Goal: Task Accomplishment & Management: Complete application form

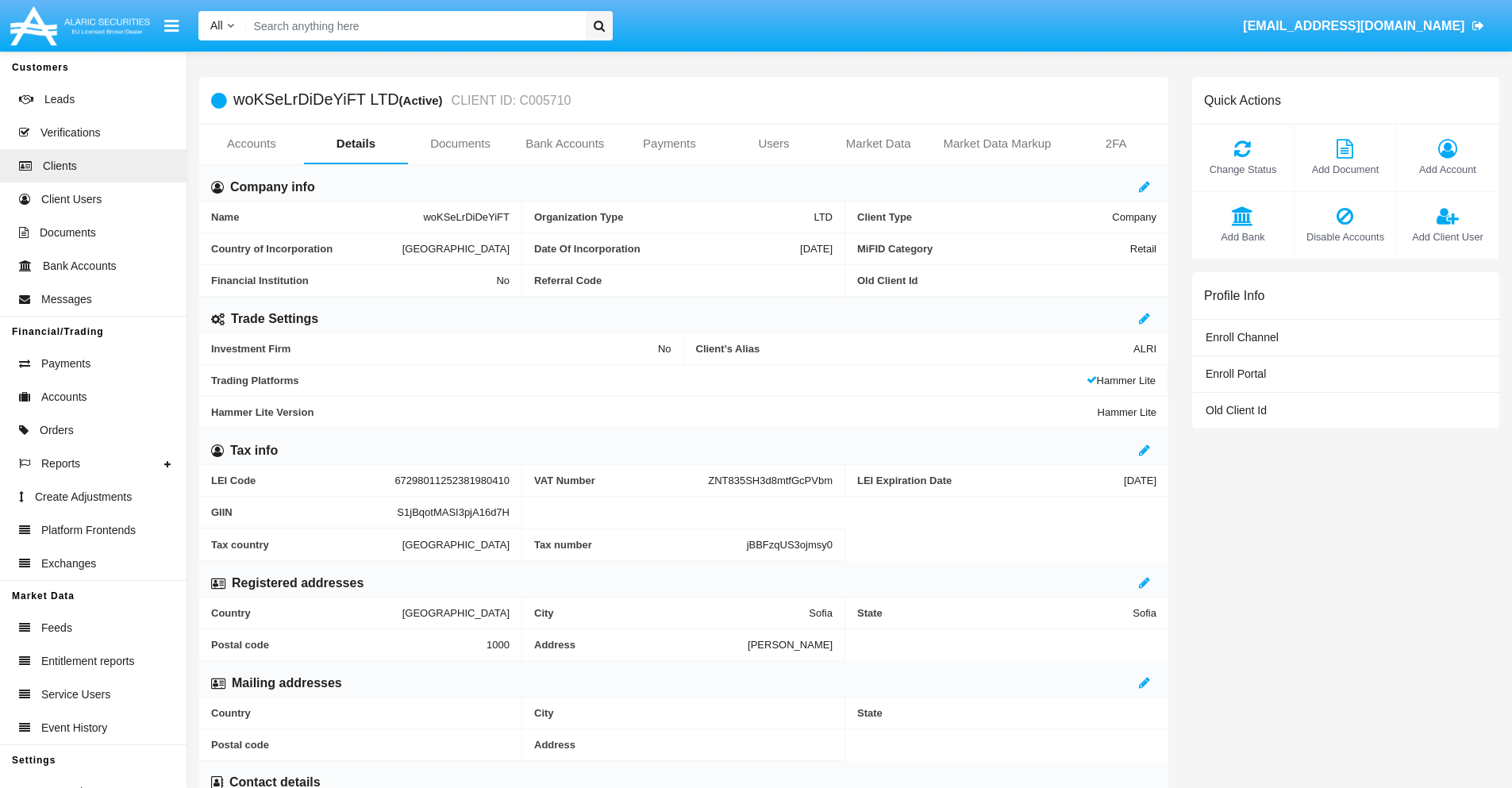
click at [564, 143] on link "Bank Accounts" at bounding box center [565, 143] width 105 height 38
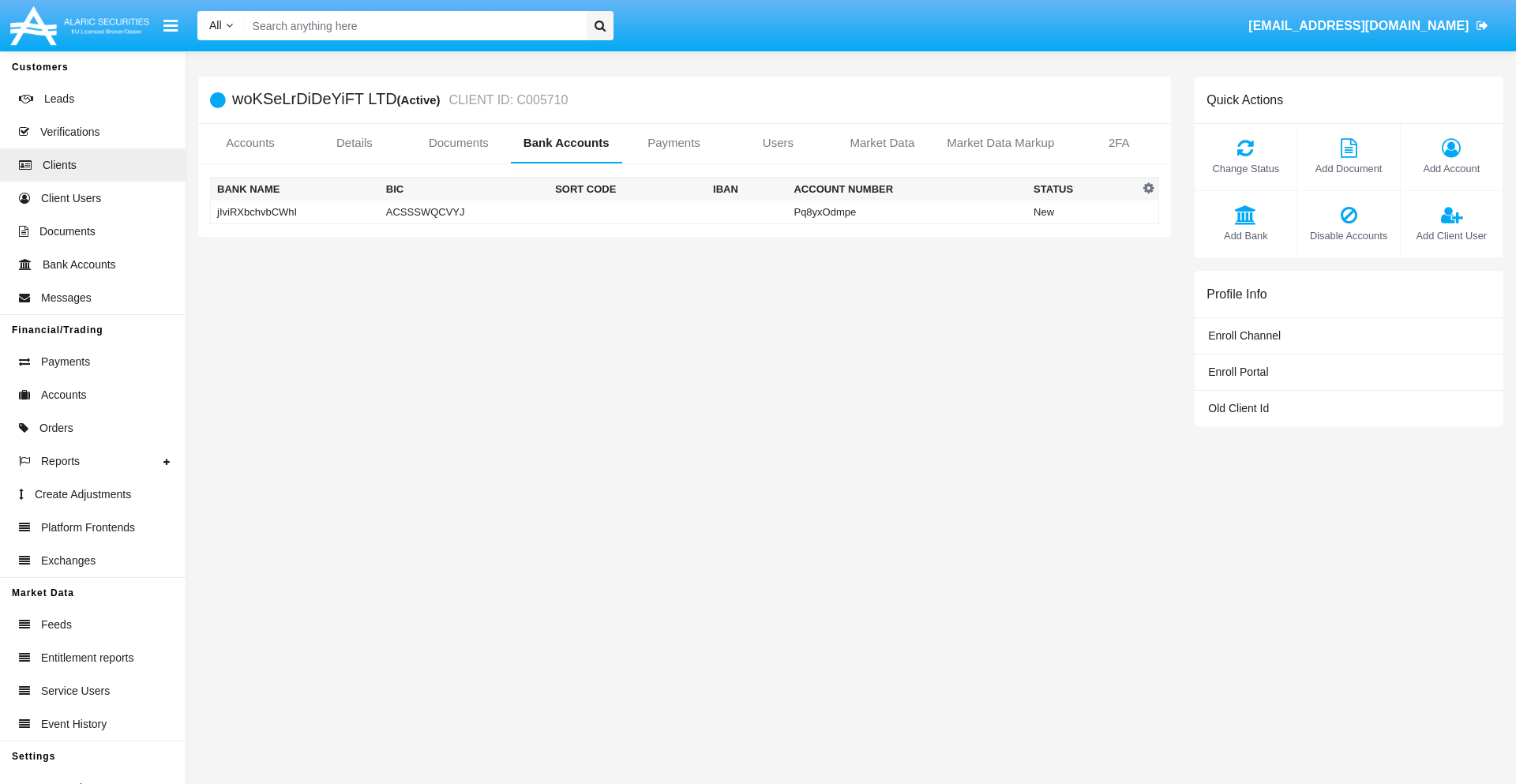
click at [295, 211] on td "jIviRXbchvbCWhI" at bounding box center [295, 212] width 169 height 24
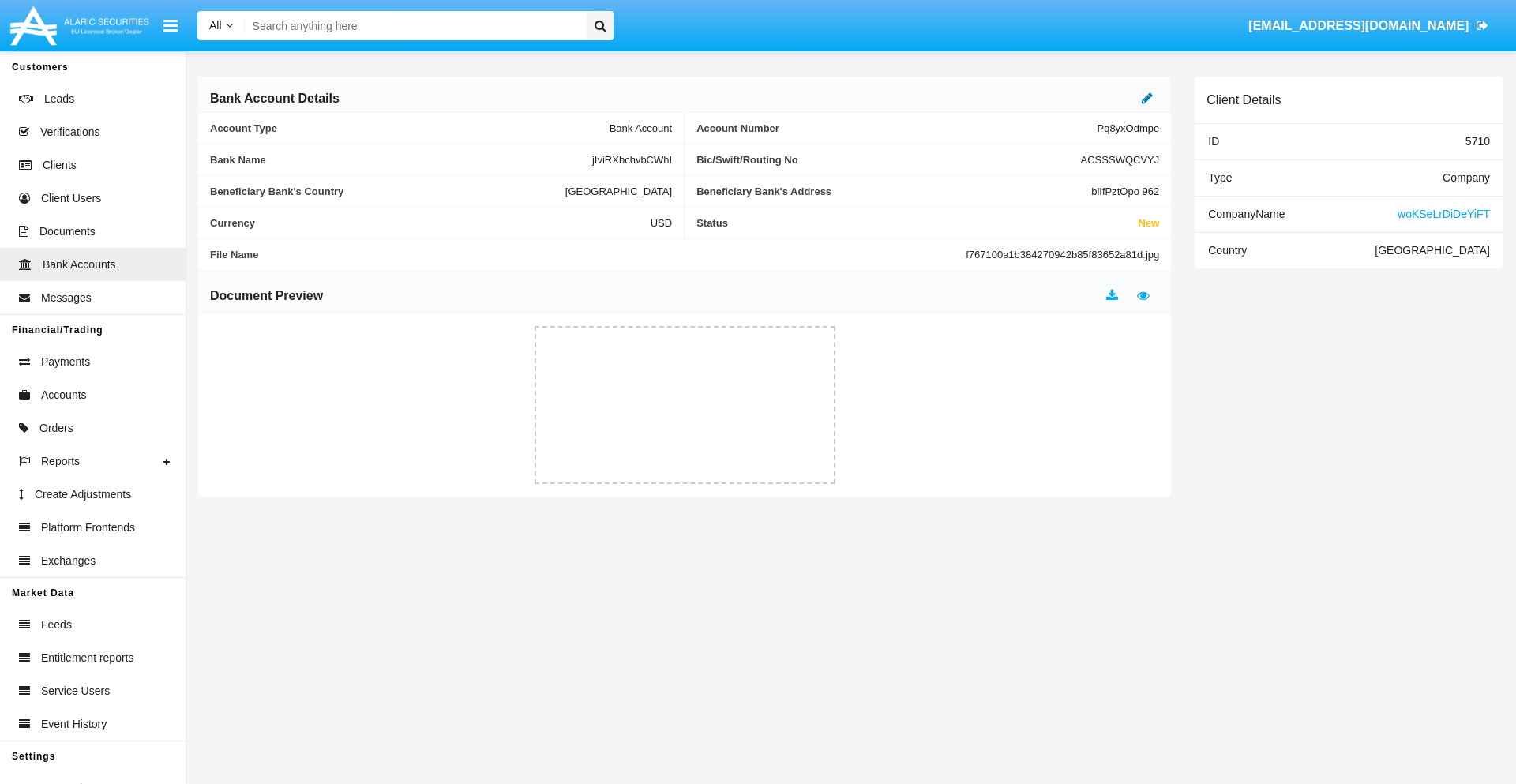
click at [1147, 98] on icon at bounding box center [1147, 98] width 11 height 13
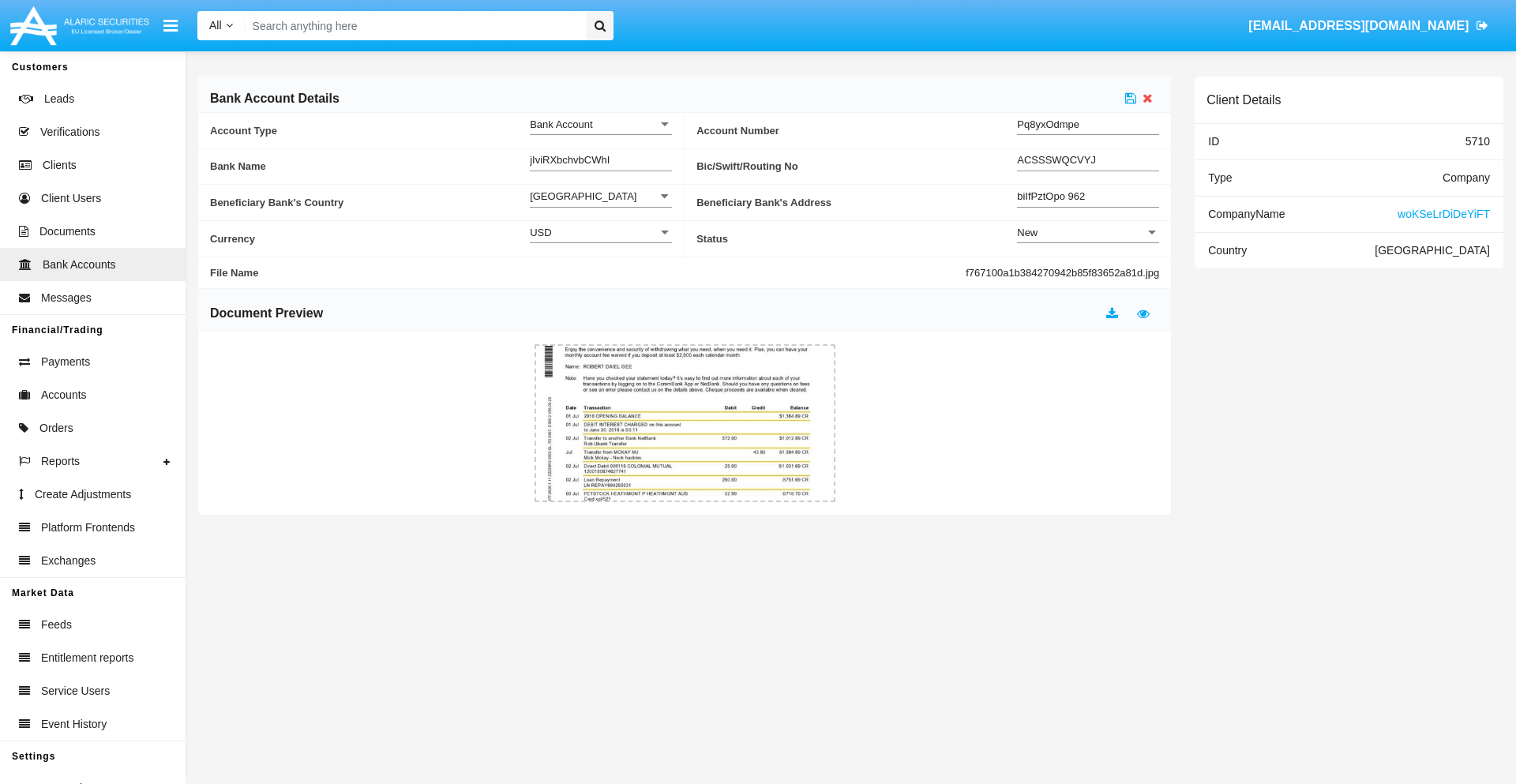
click at [1088, 232] on div "New" at bounding box center [1081, 232] width 128 height 14
click at [1088, 271] on span "Active" at bounding box center [1087, 271] width 142 height 30
click at [1131, 98] on icon at bounding box center [1131, 98] width 11 height 13
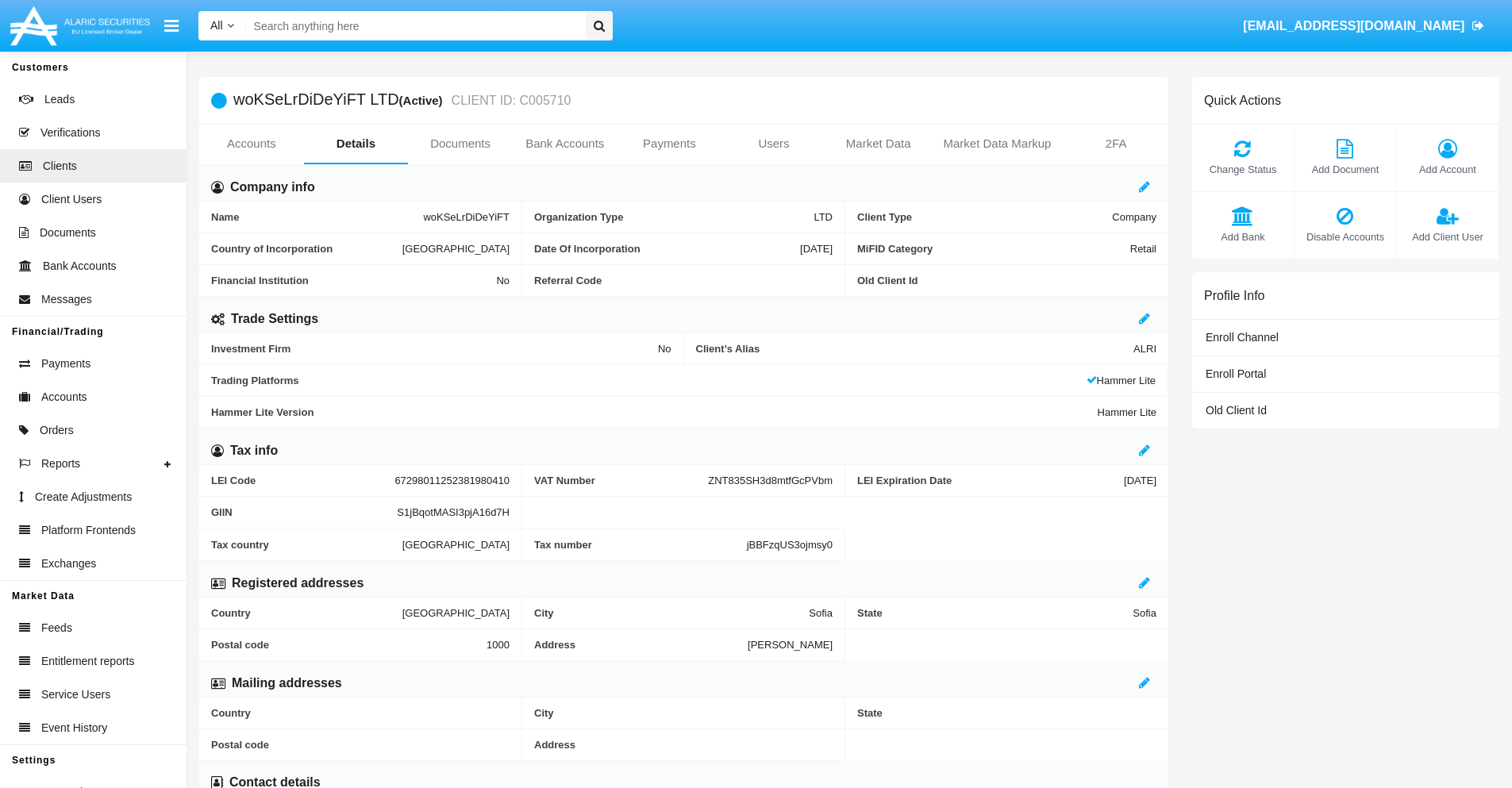
click at [564, 143] on link "Bank Accounts" at bounding box center [565, 143] width 105 height 38
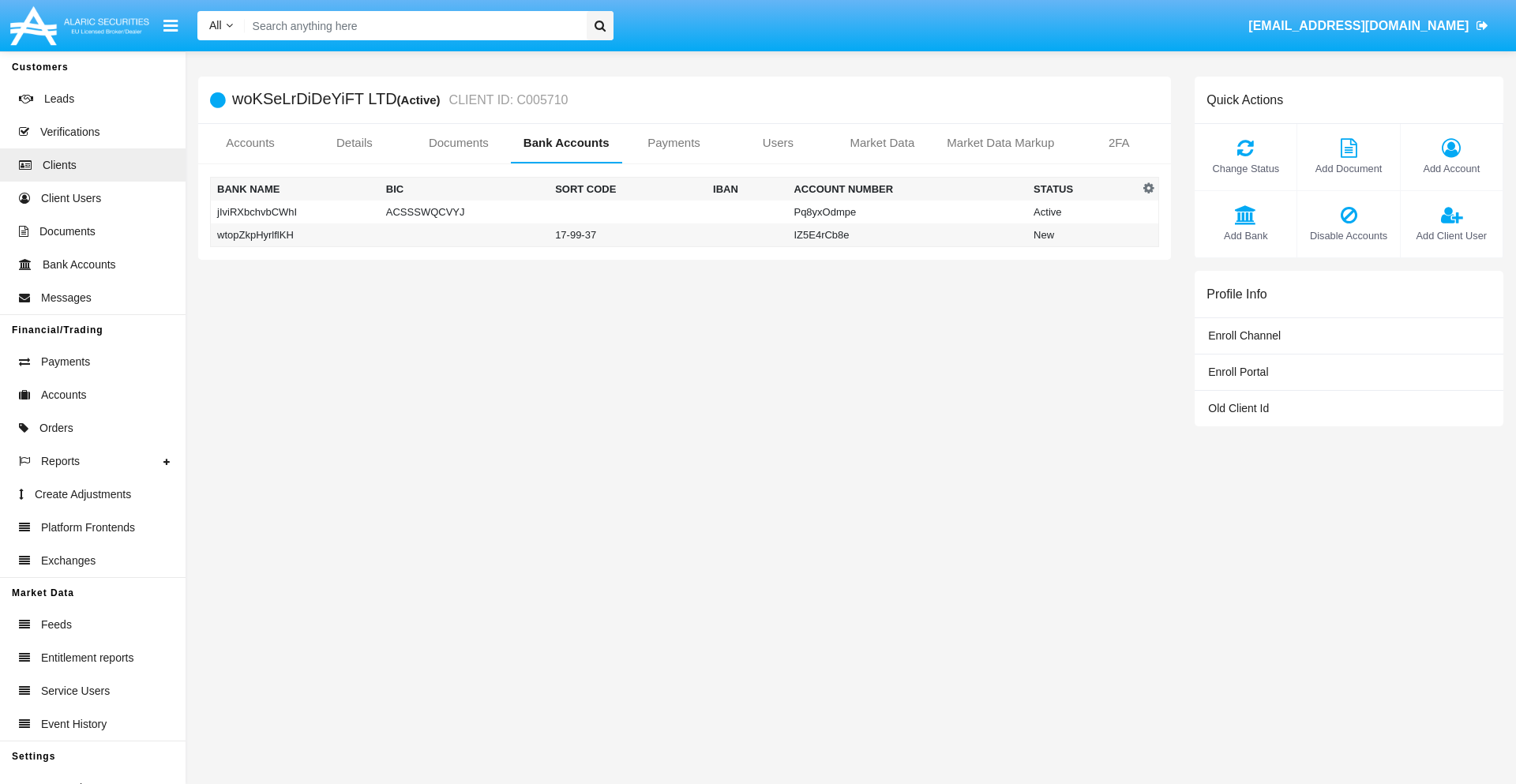
click at [295, 235] on td "wtopZkpHyrlflKH" at bounding box center [295, 235] width 169 height 24
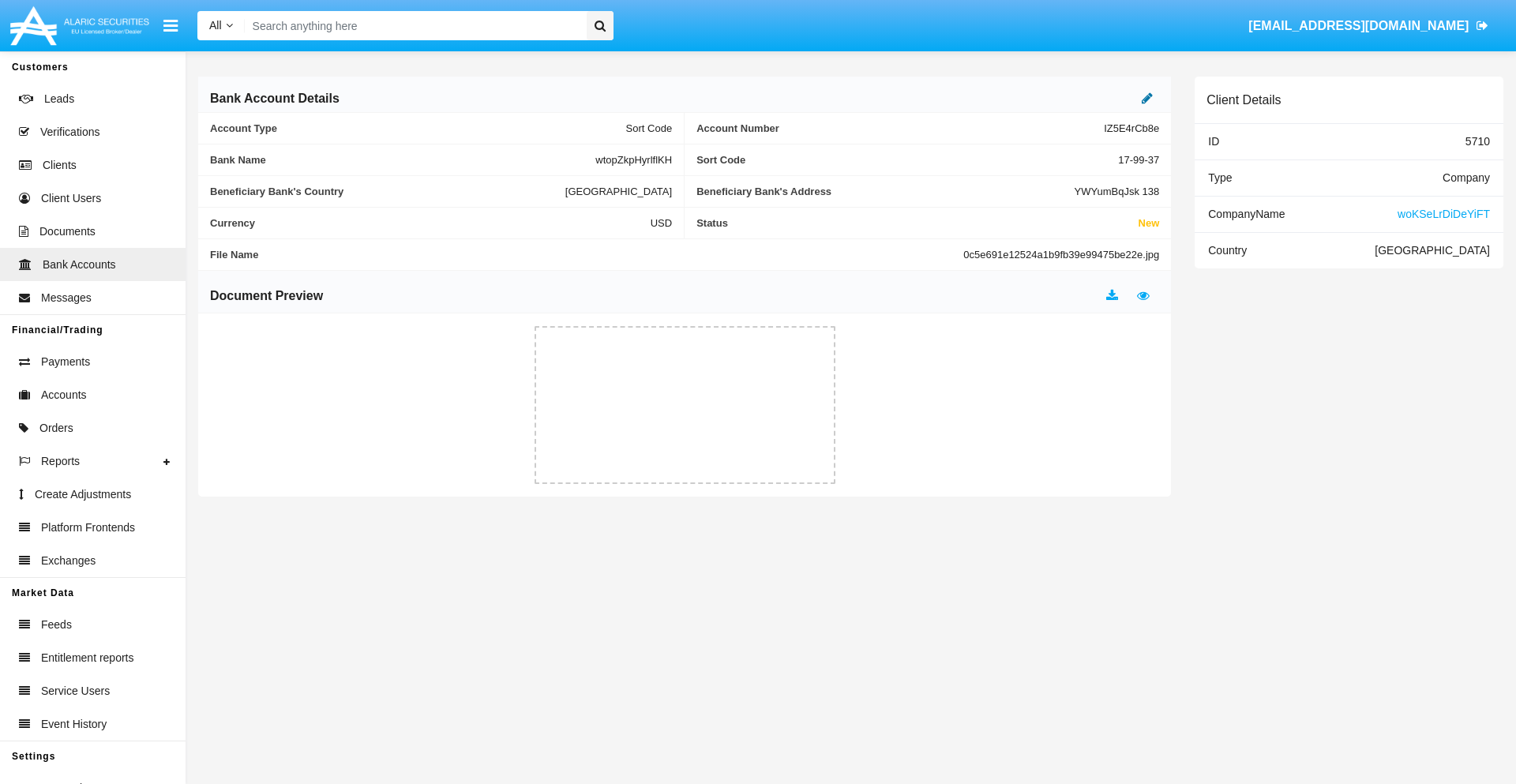
click at [1147, 98] on icon at bounding box center [1147, 98] width 11 height 13
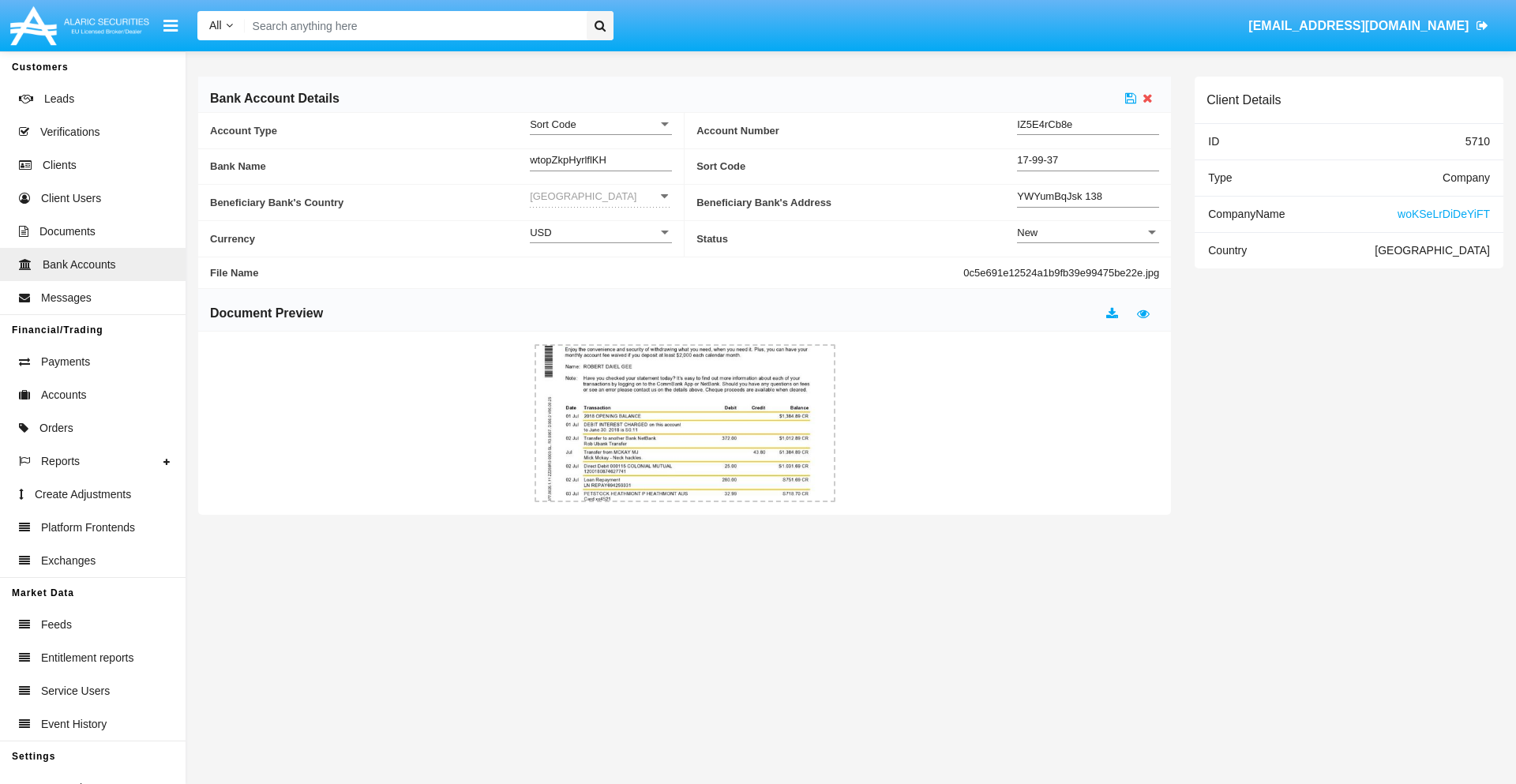
click at [1088, 232] on div "New" at bounding box center [1081, 232] width 128 height 14
click at [1088, 271] on span "Active" at bounding box center [1087, 271] width 142 height 30
click at [1131, 98] on icon at bounding box center [1131, 98] width 11 height 13
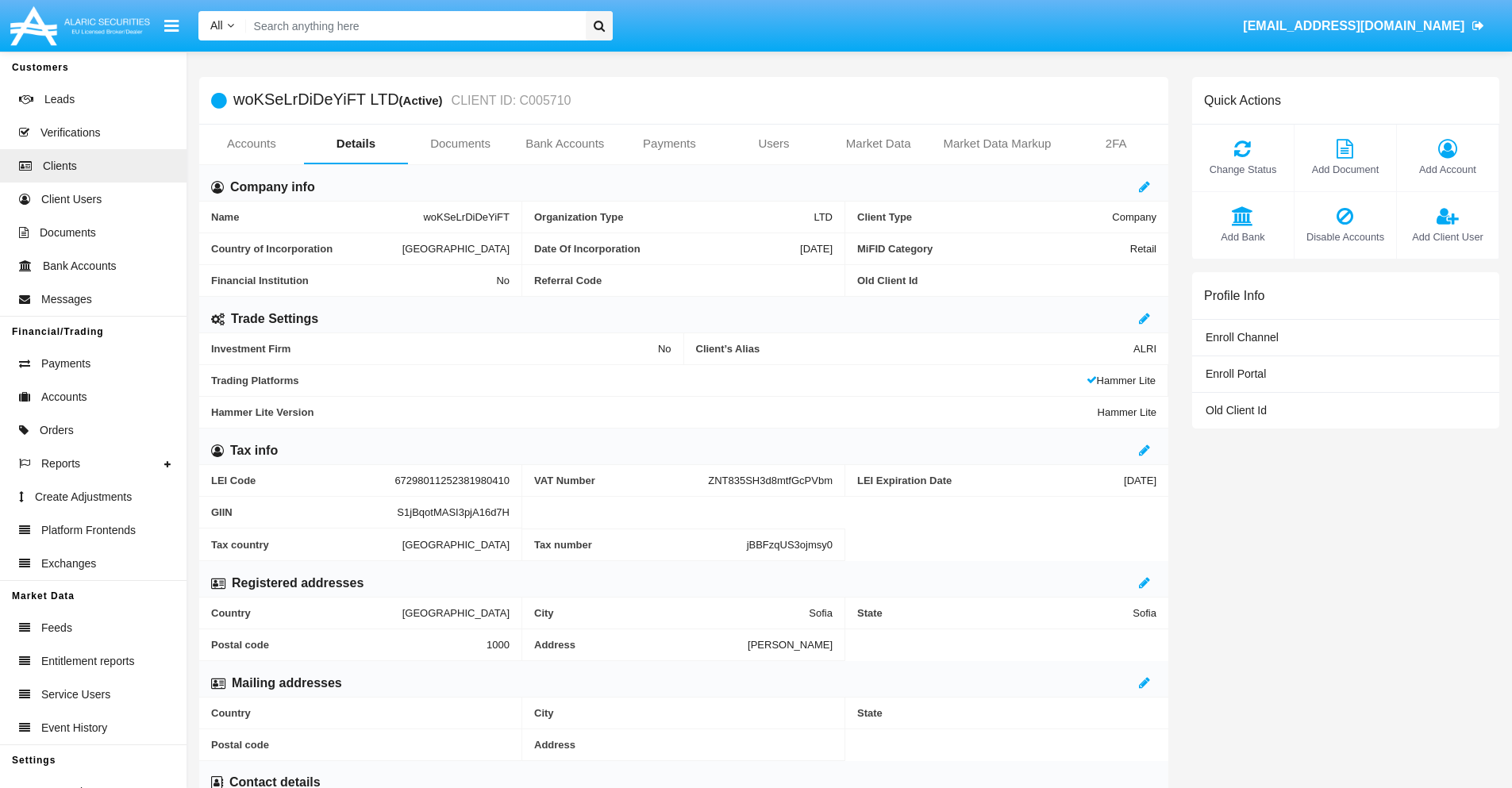
click at [1241, 237] on span "Add Bank" at bounding box center [1242, 237] width 85 height 15
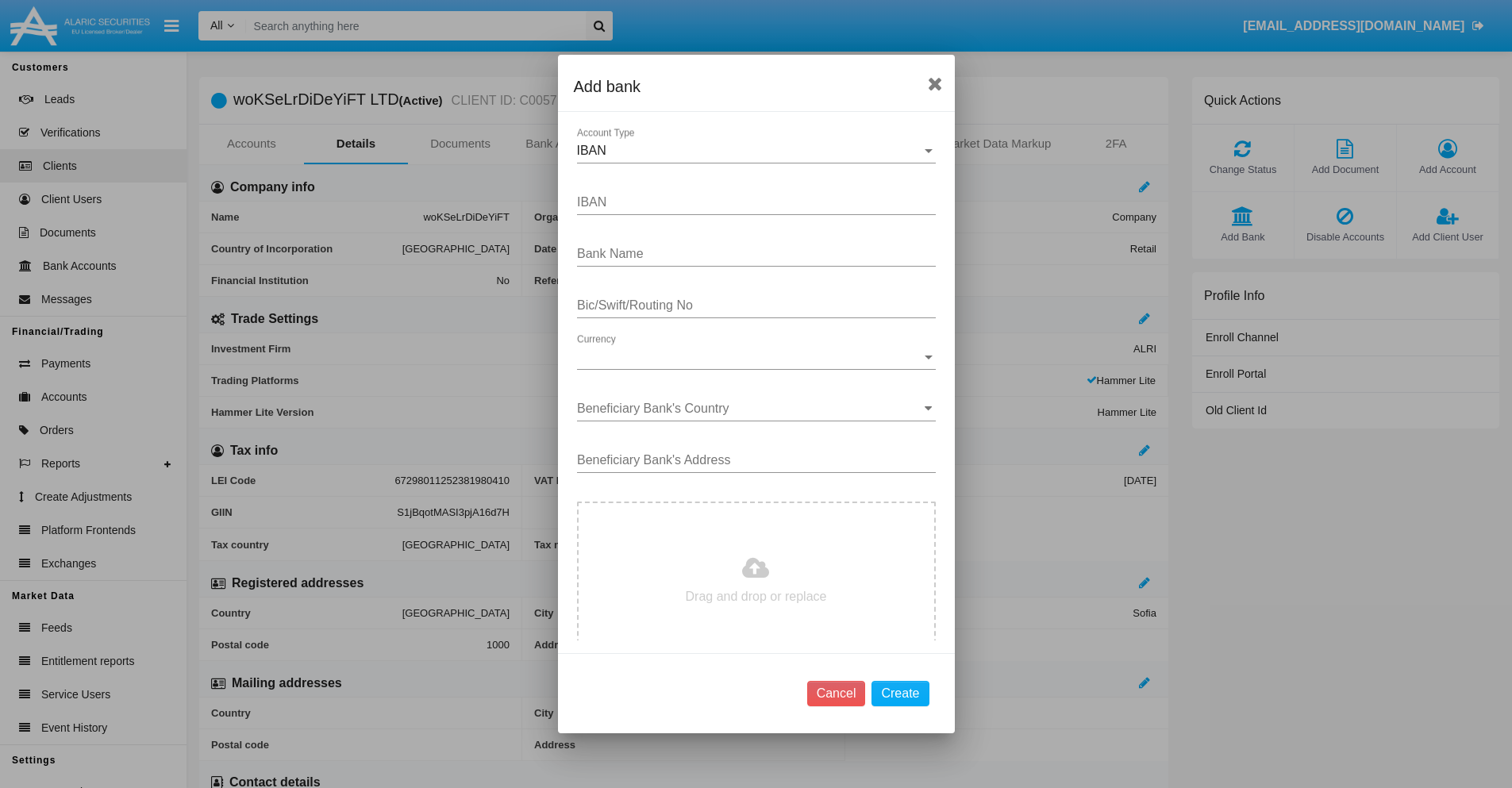
click at [750, 151] on div "IBAN" at bounding box center [750, 151] width 345 height 14
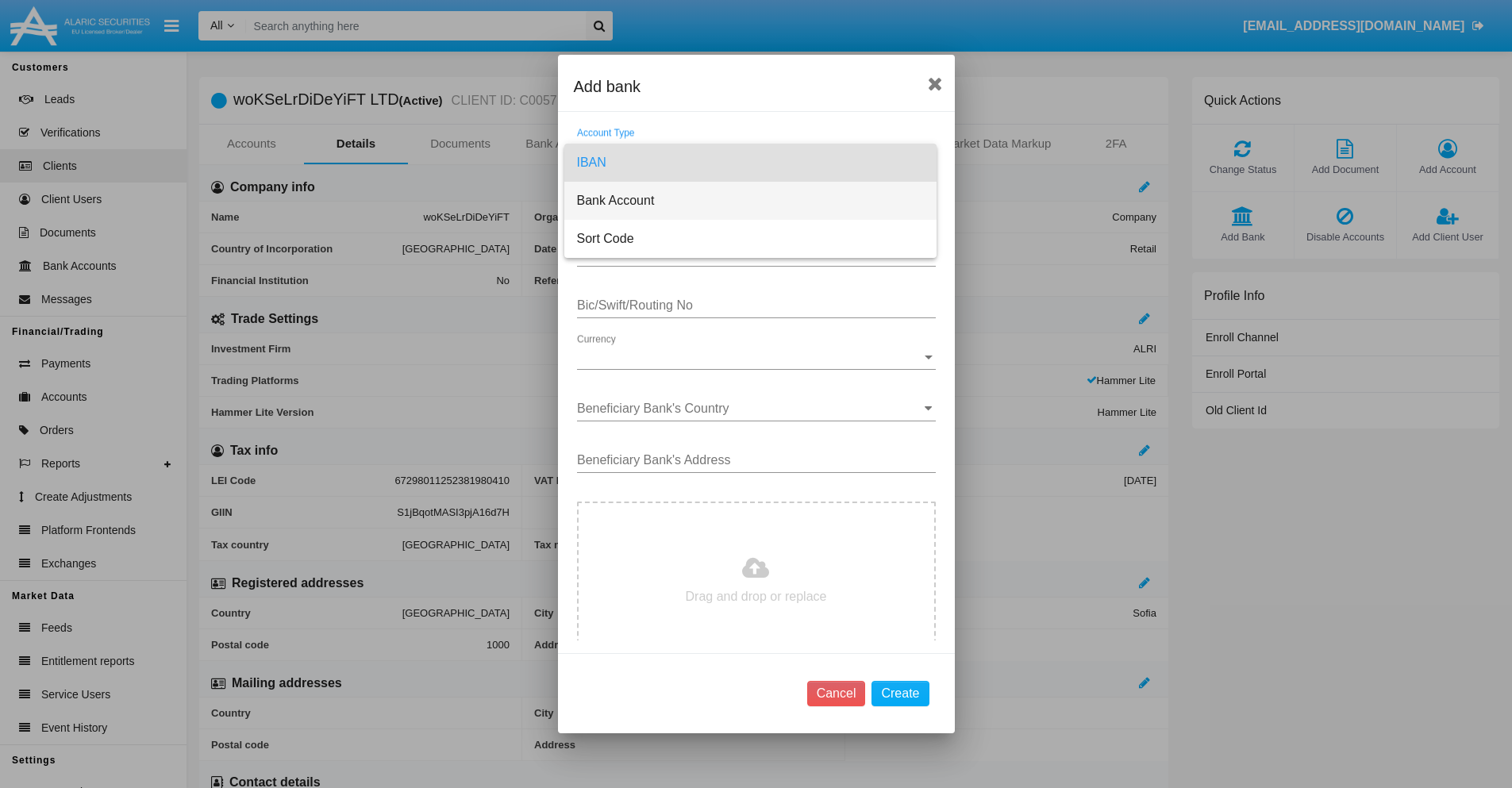
click at [750, 200] on span "Bank Account" at bounding box center [750, 200] width 347 height 38
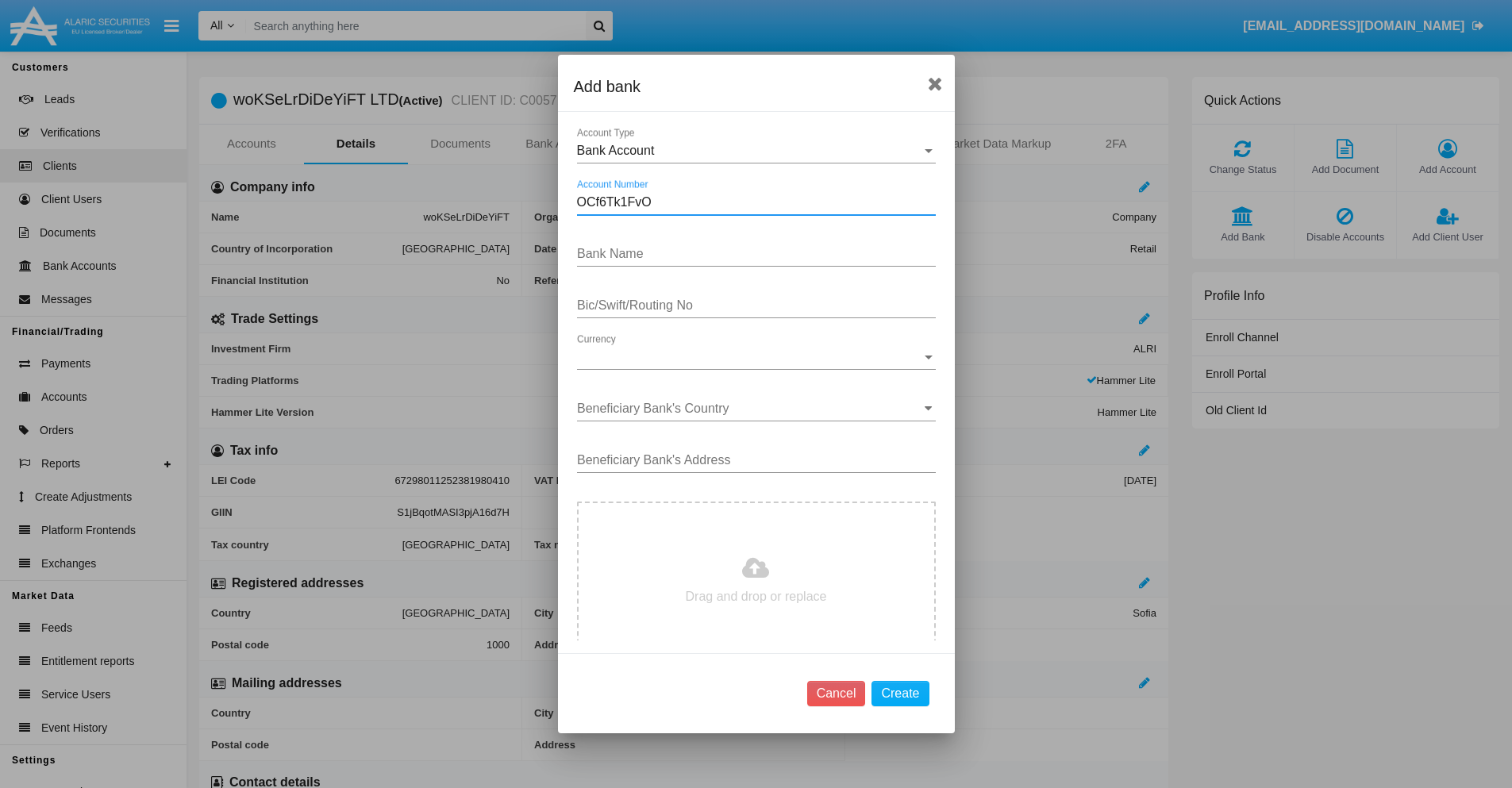
type input "OCf6Tk1FvO"
type input "jorphTwdPgcitht"
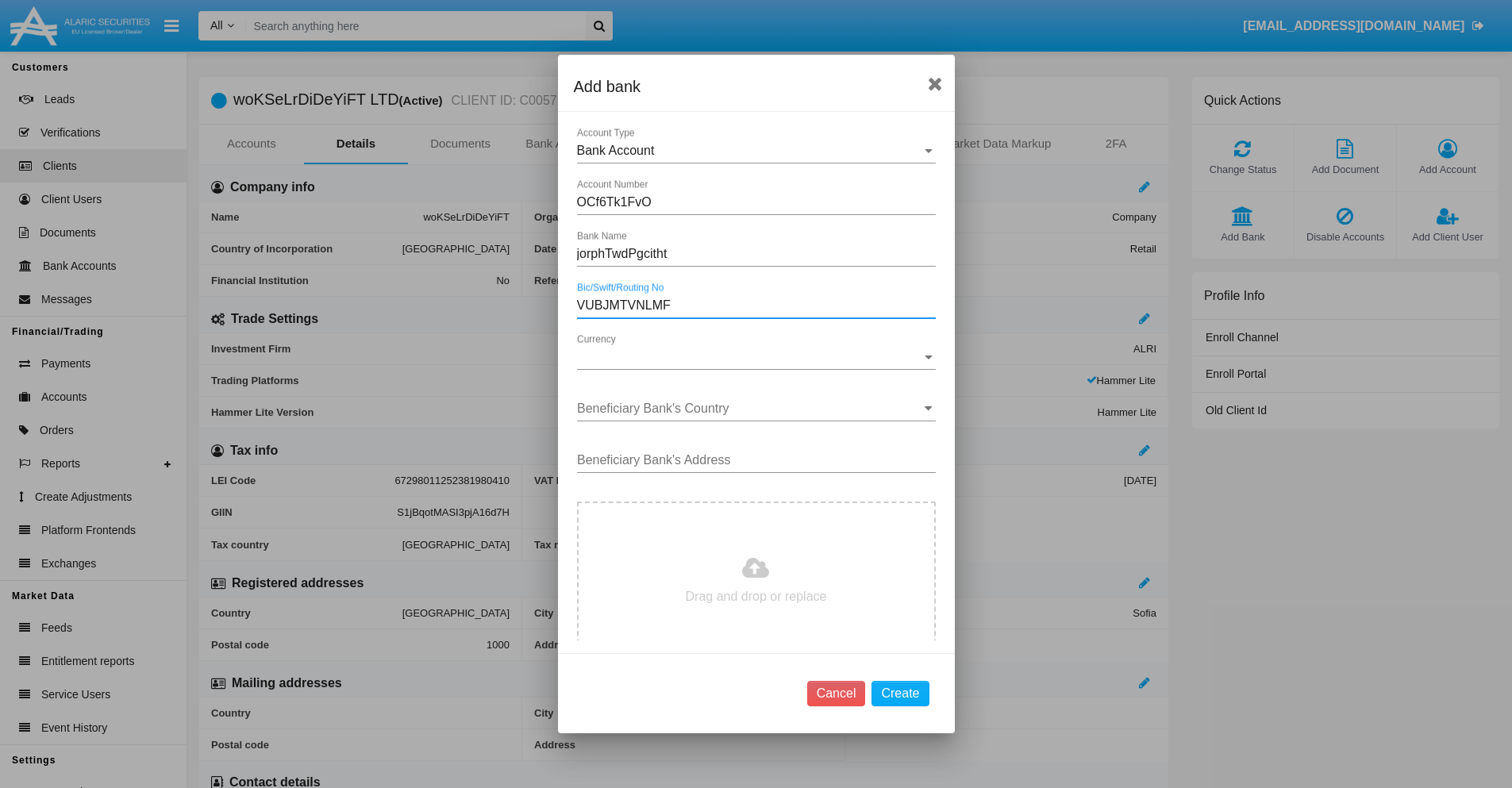
type input "VUBJMTVNLMF"
click at [750, 357] on span "Currency" at bounding box center [750, 357] width 345 height 14
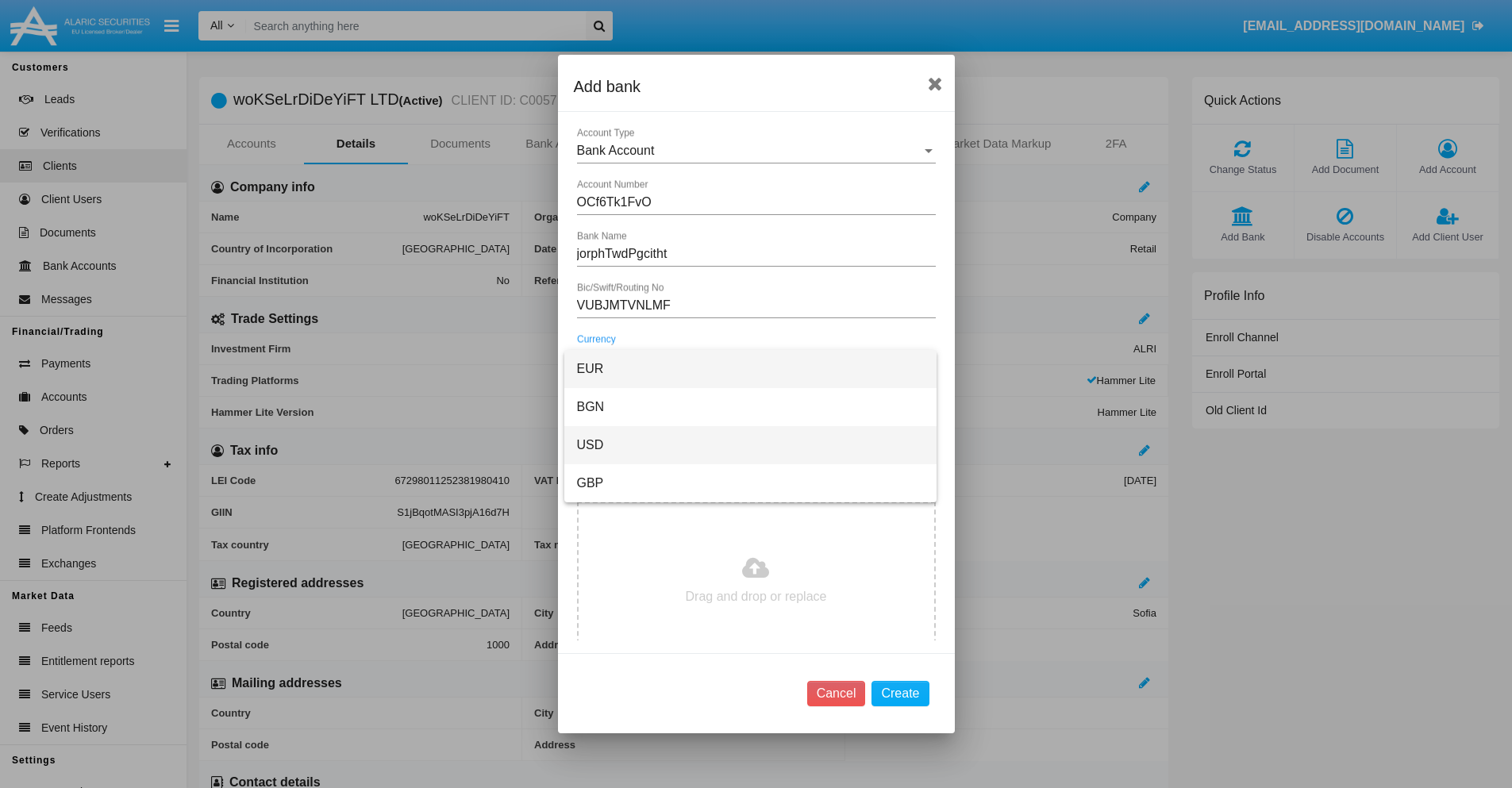
click at [750, 445] on span "USD" at bounding box center [750, 444] width 347 height 38
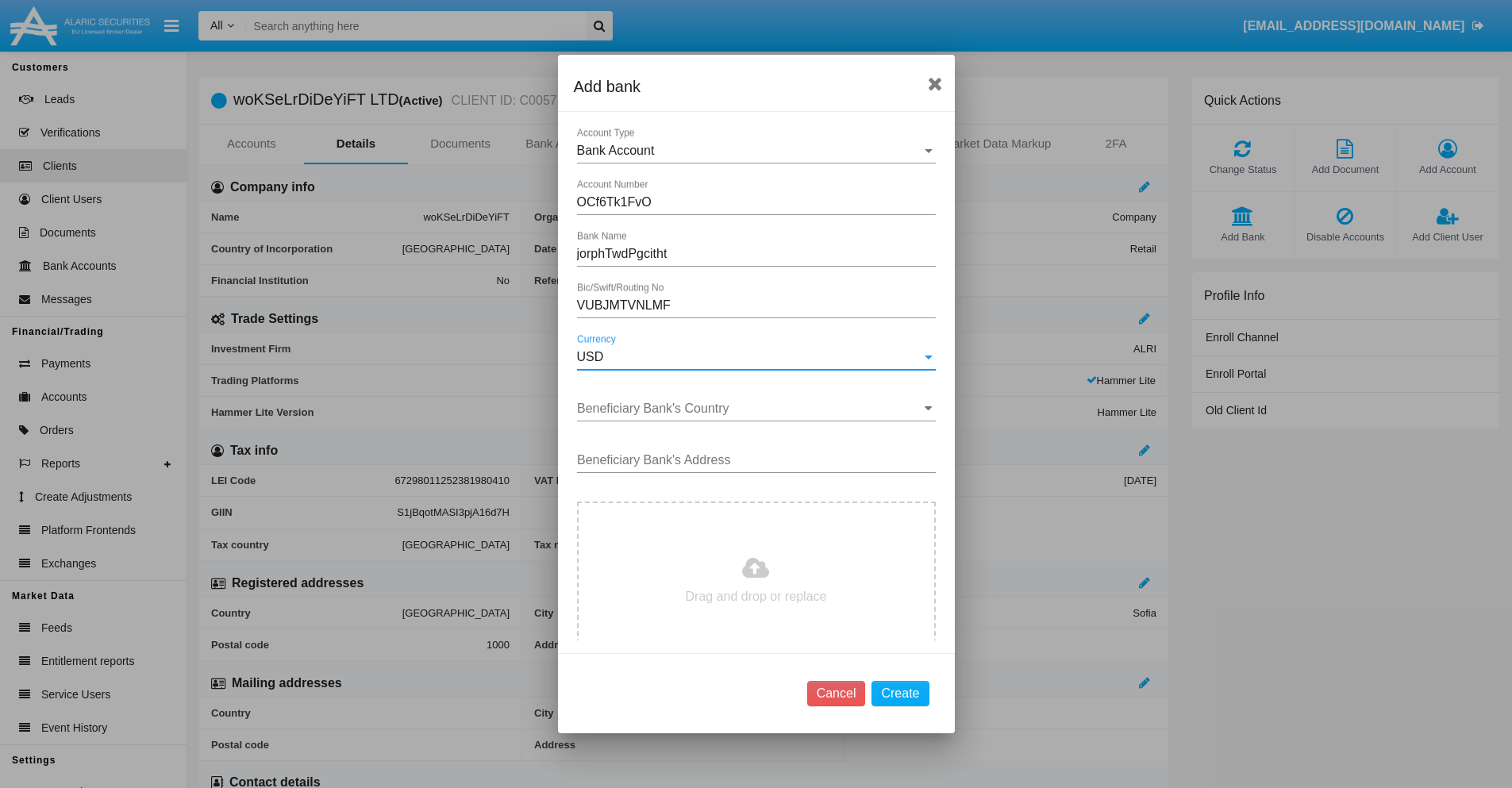
click at [750, 409] on input "Beneficiary Bank's Country" at bounding box center [756, 409] width 358 height 14
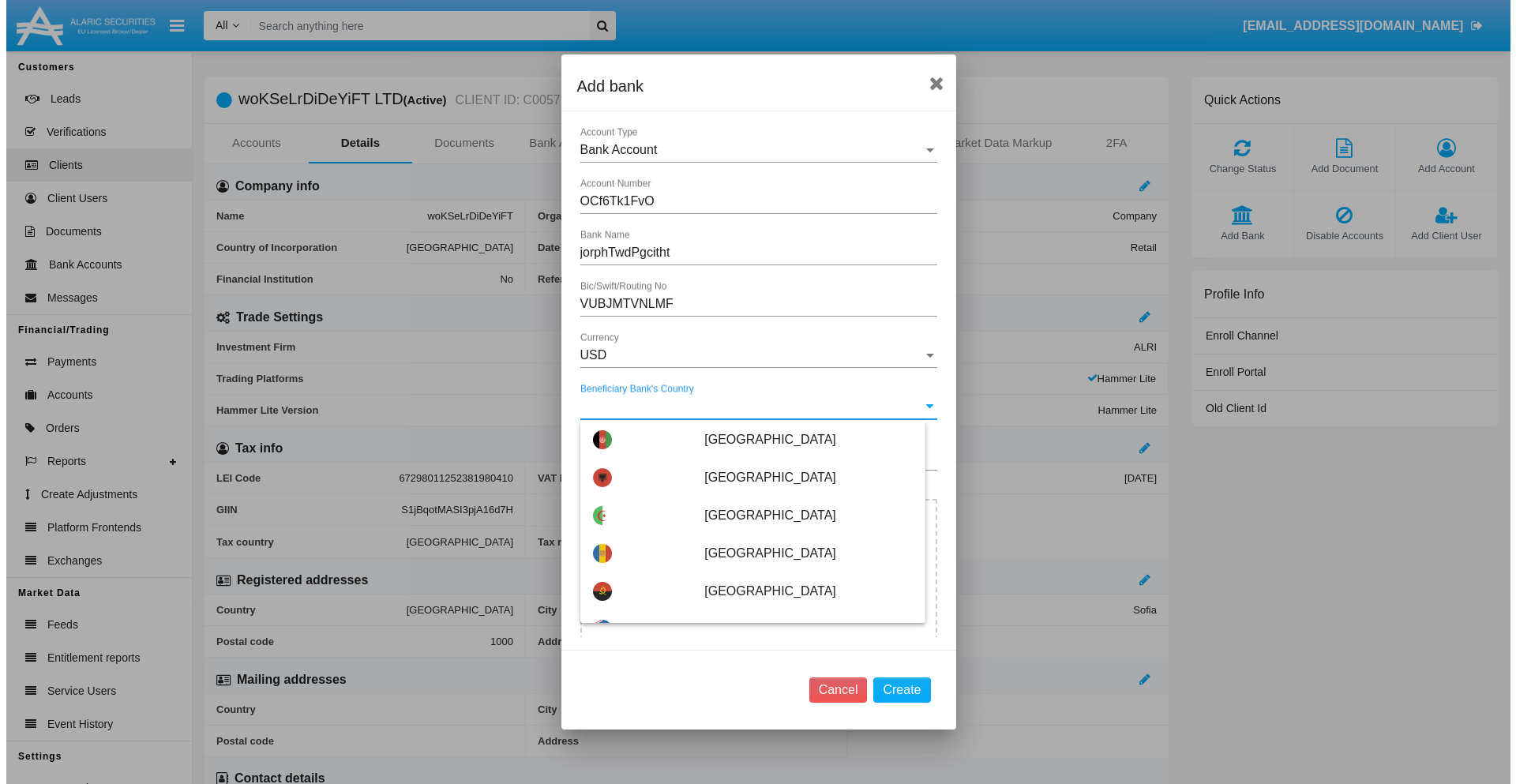
scroll to position [4875, 0]
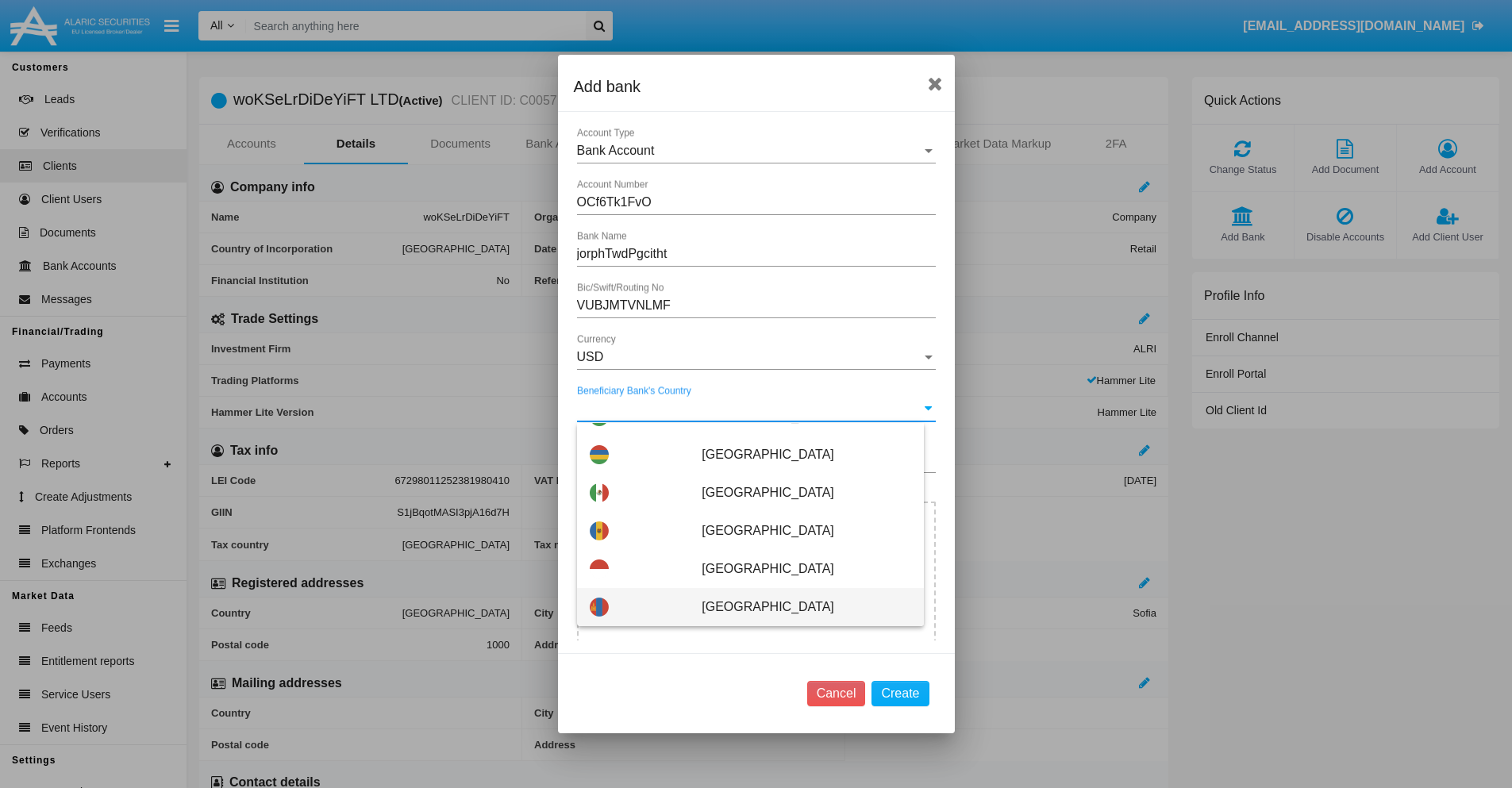
click at [798, 607] on span "[GEOGRAPHIC_DATA]" at bounding box center [805, 606] width 209 height 38
type input "[GEOGRAPHIC_DATA]"
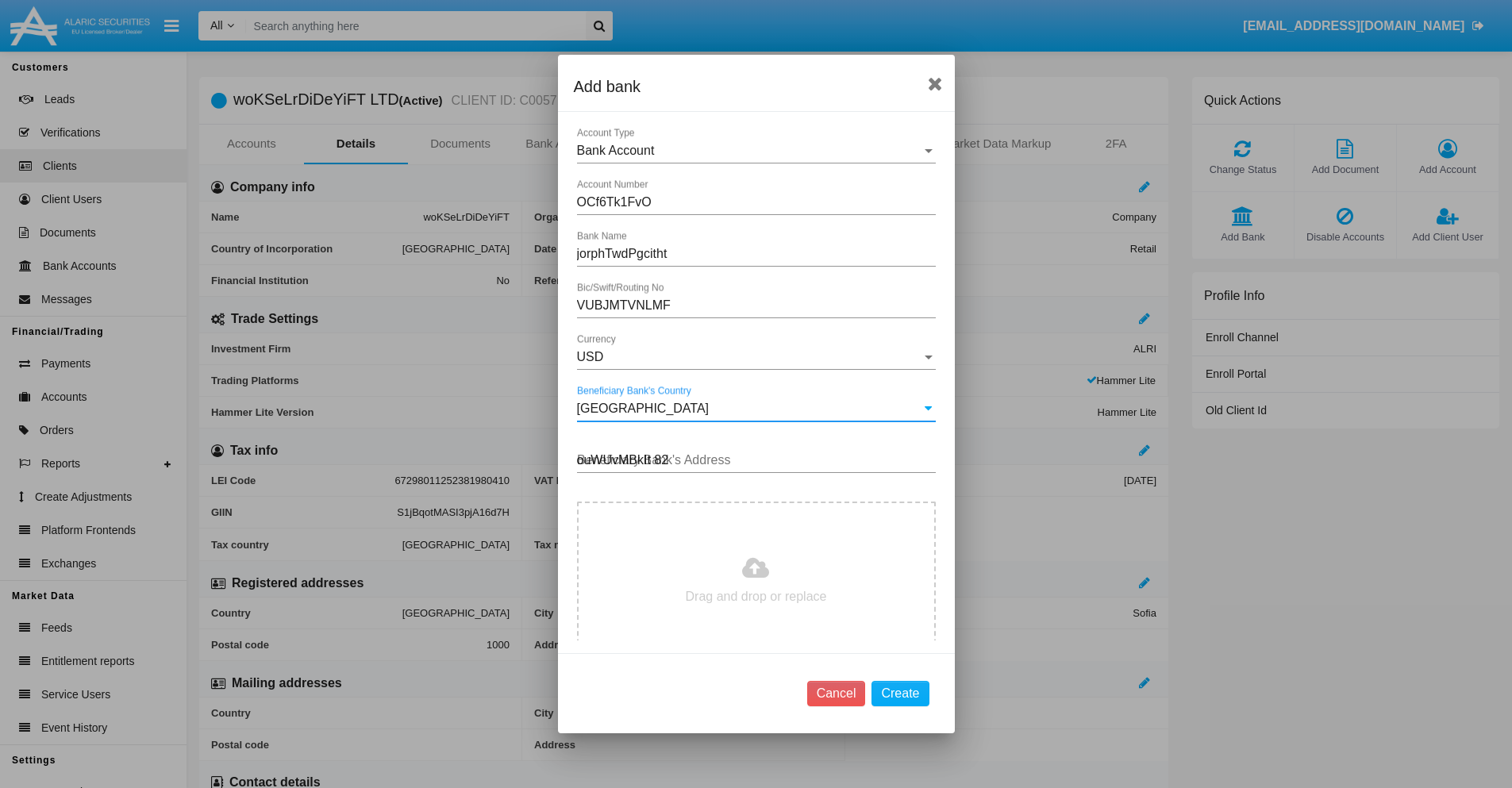
type input "ouWUvMBkIt 823"
type input "C:\fakepath\bank-statement.png"
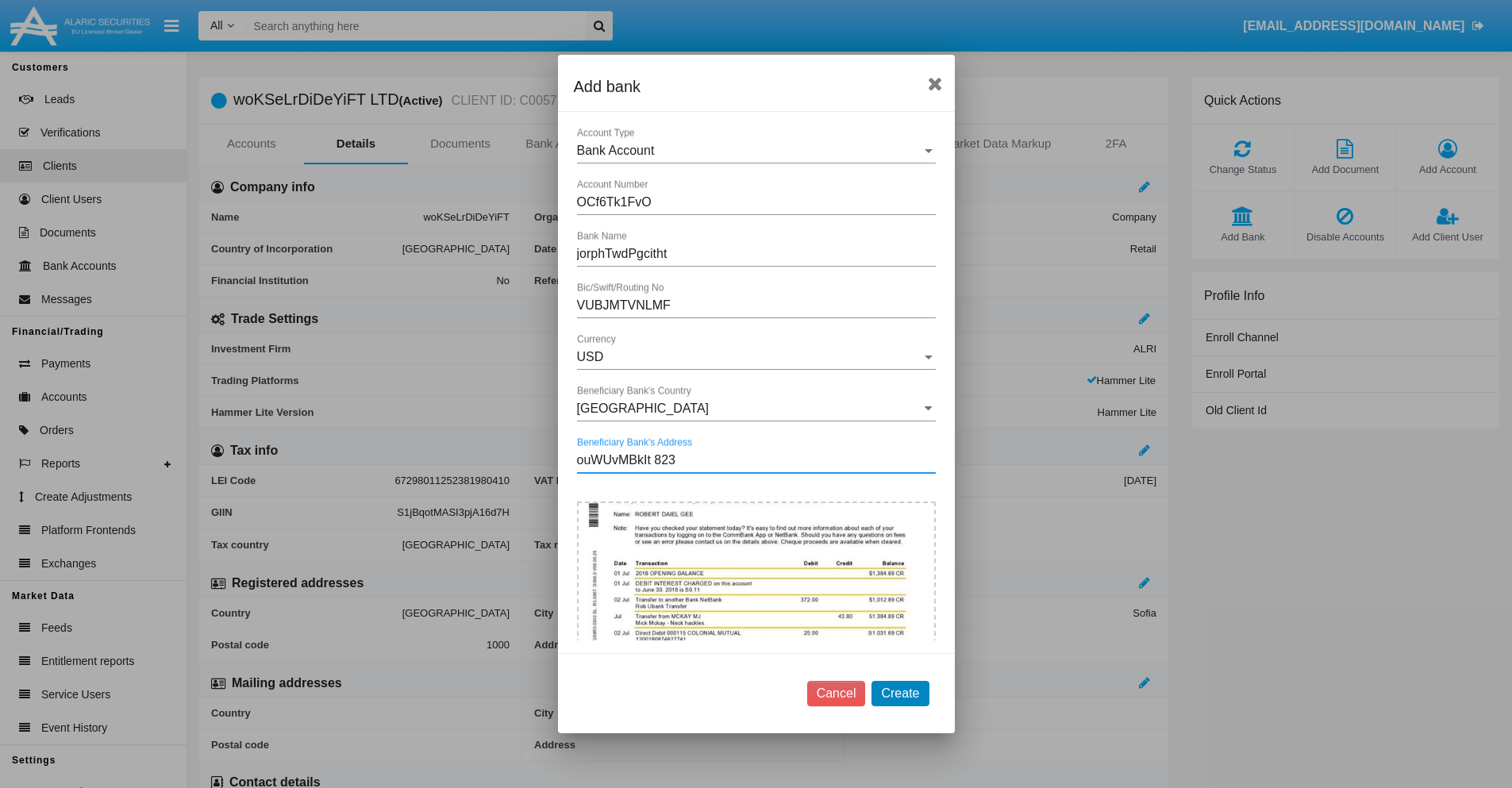
click at [900, 692] on button "Create" at bounding box center [899, 694] width 57 height 26
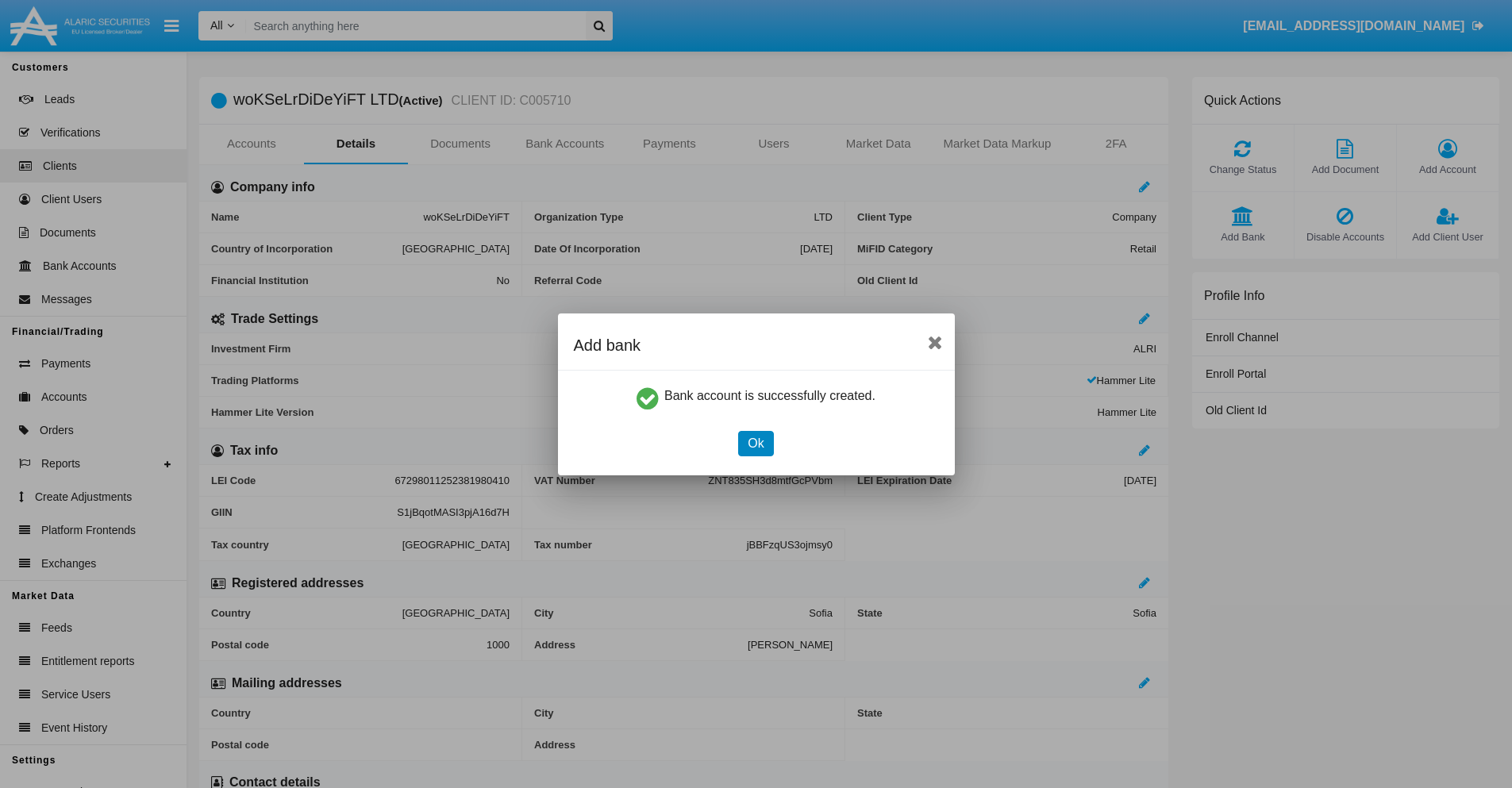
click at [755, 443] on button "Ok" at bounding box center [755, 444] width 35 height 26
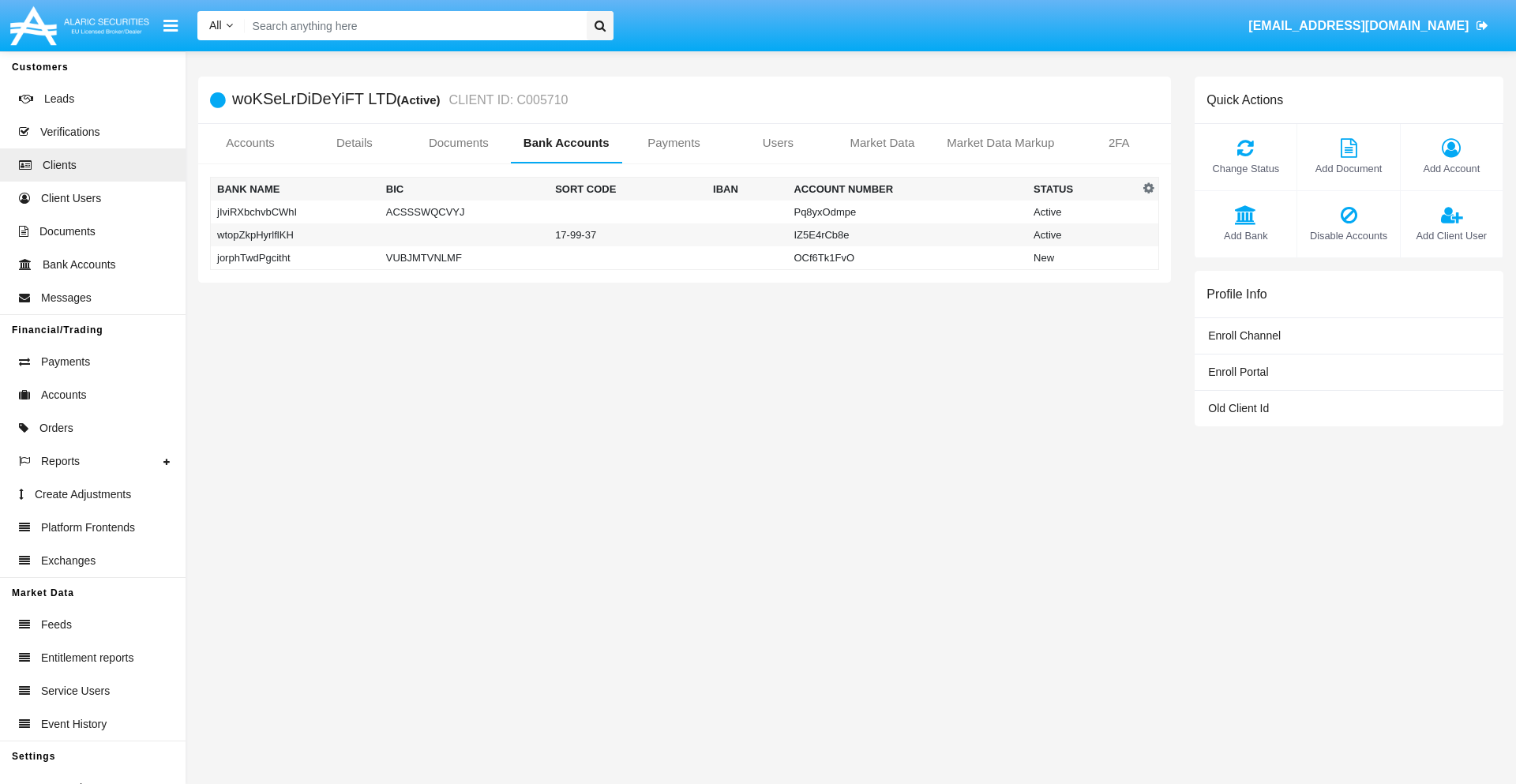
click at [295, 257] on td "jorphTwdPgcitht" at bounding box center [295, 259] width 169 height 24
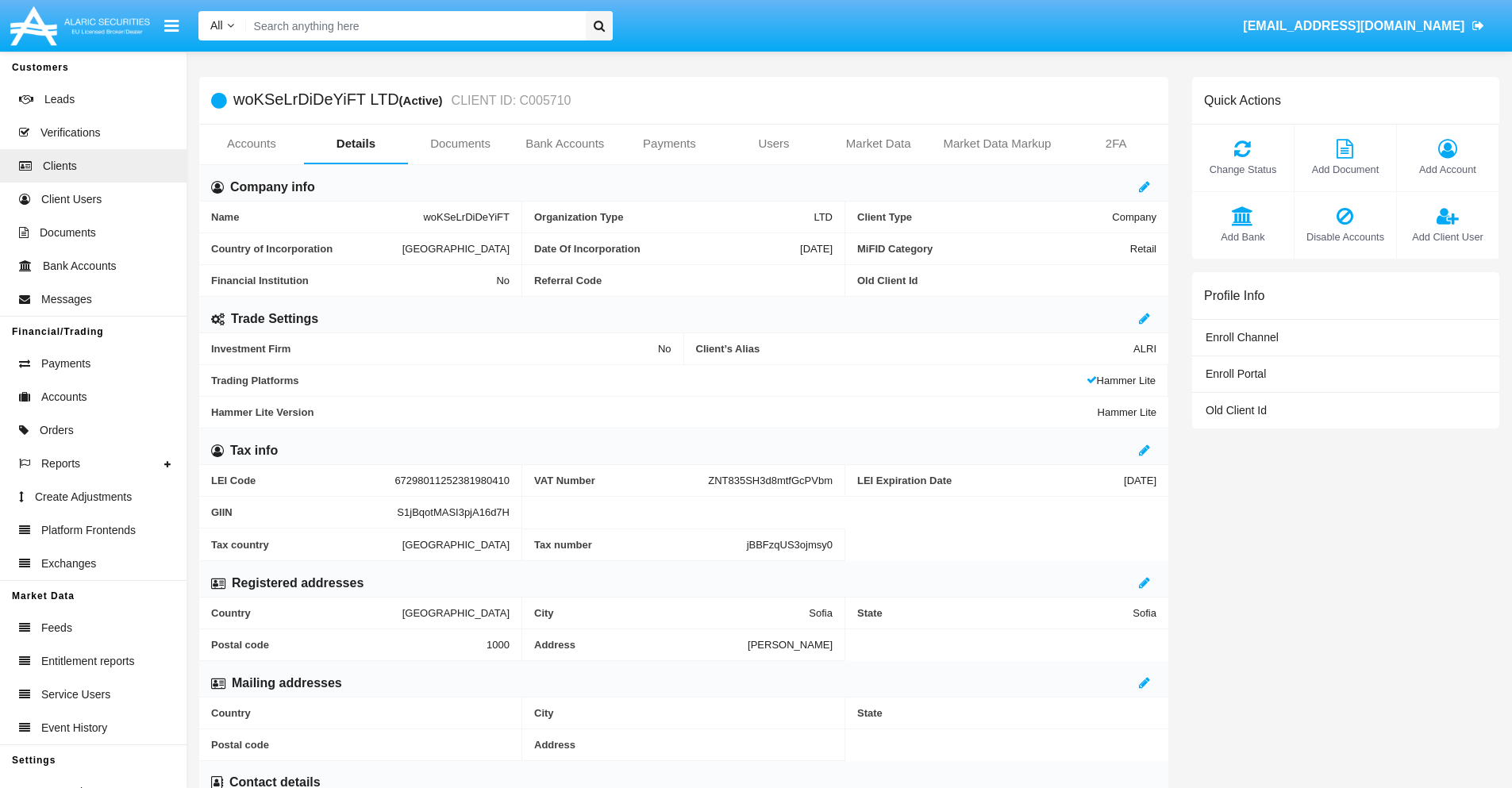
click at [1241, 237] on span "Add Bank" at bounding box center [1242, 237] width 85 height 15
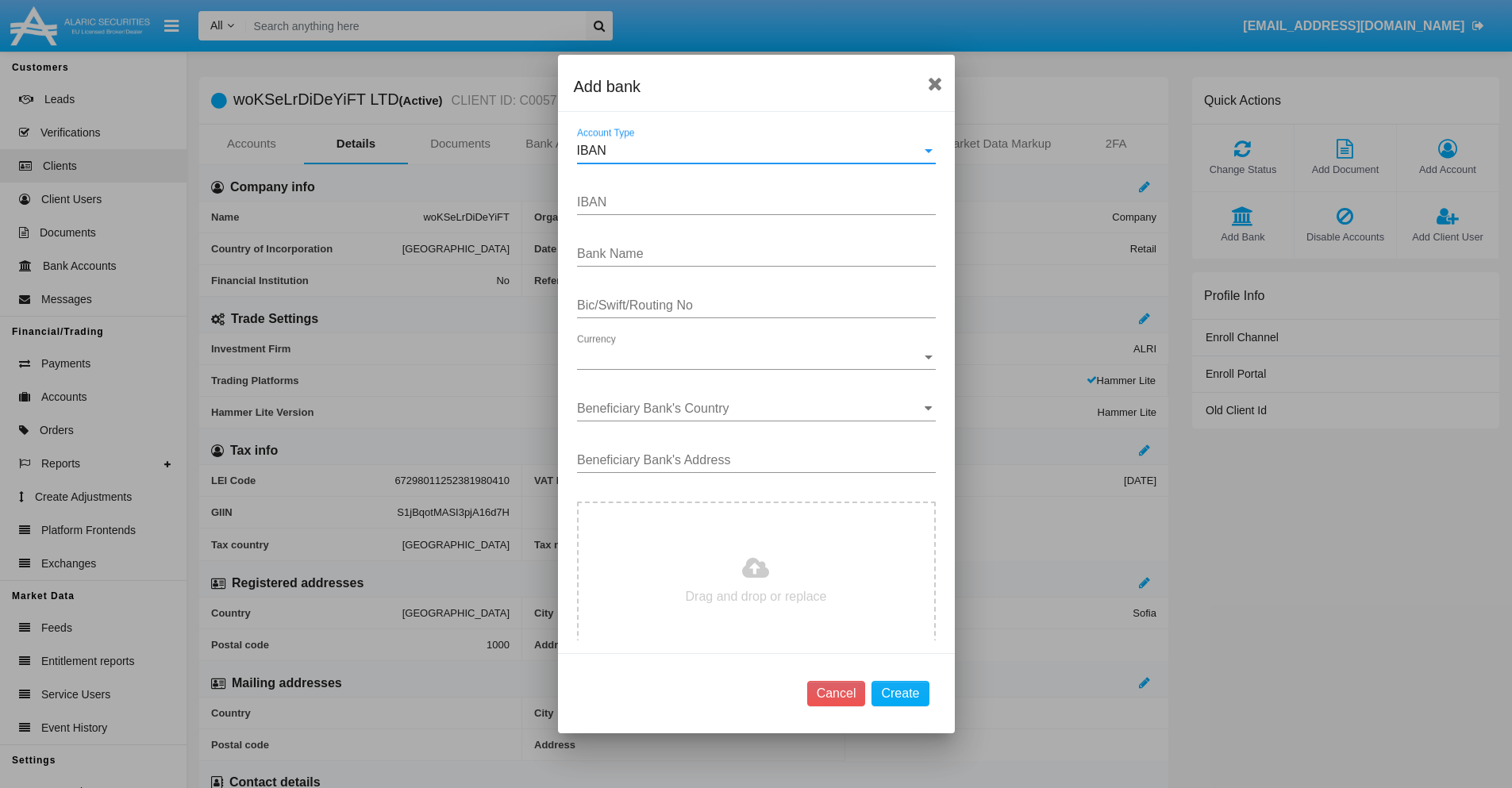
click at [750, 151] on div "IBAN" at bounding box center [750, 151] width 345 height 14
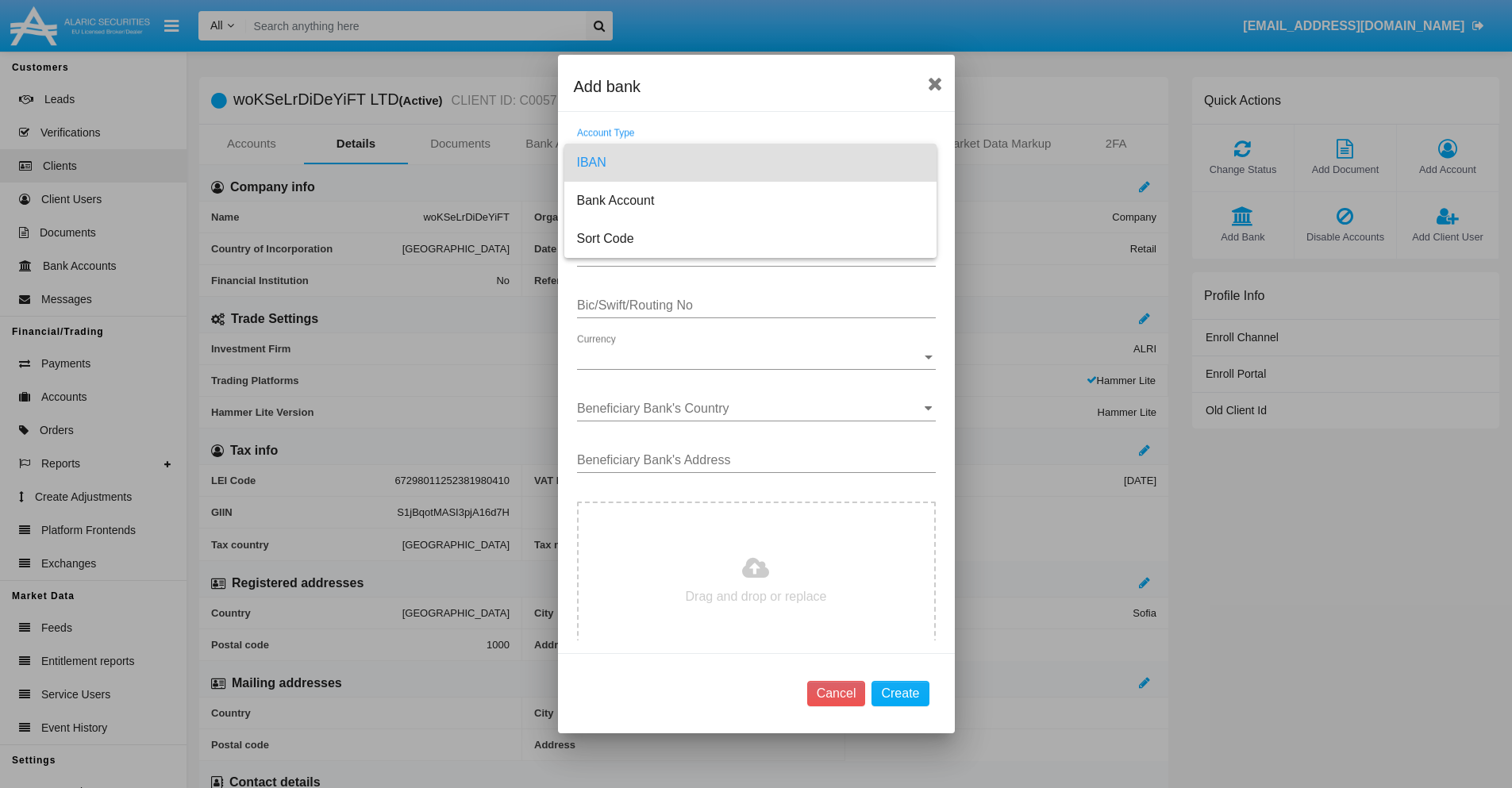
click at [750, 163] on span "IBAN" at bounding box center [750, 162] width 347 height 38
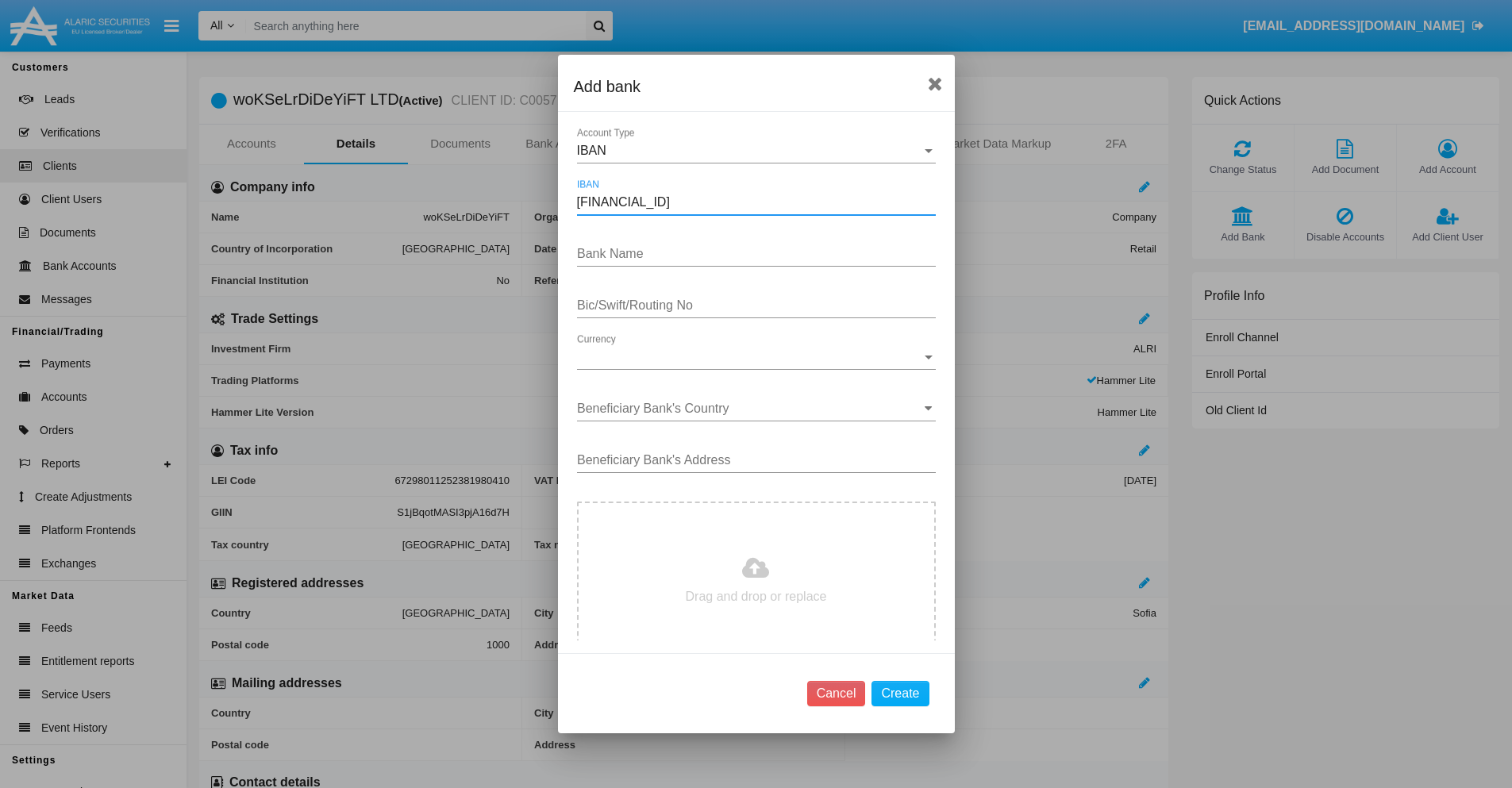
type input "[FINANCIAL_ID]"
type input "QqRzYfUSeMsuOUa"
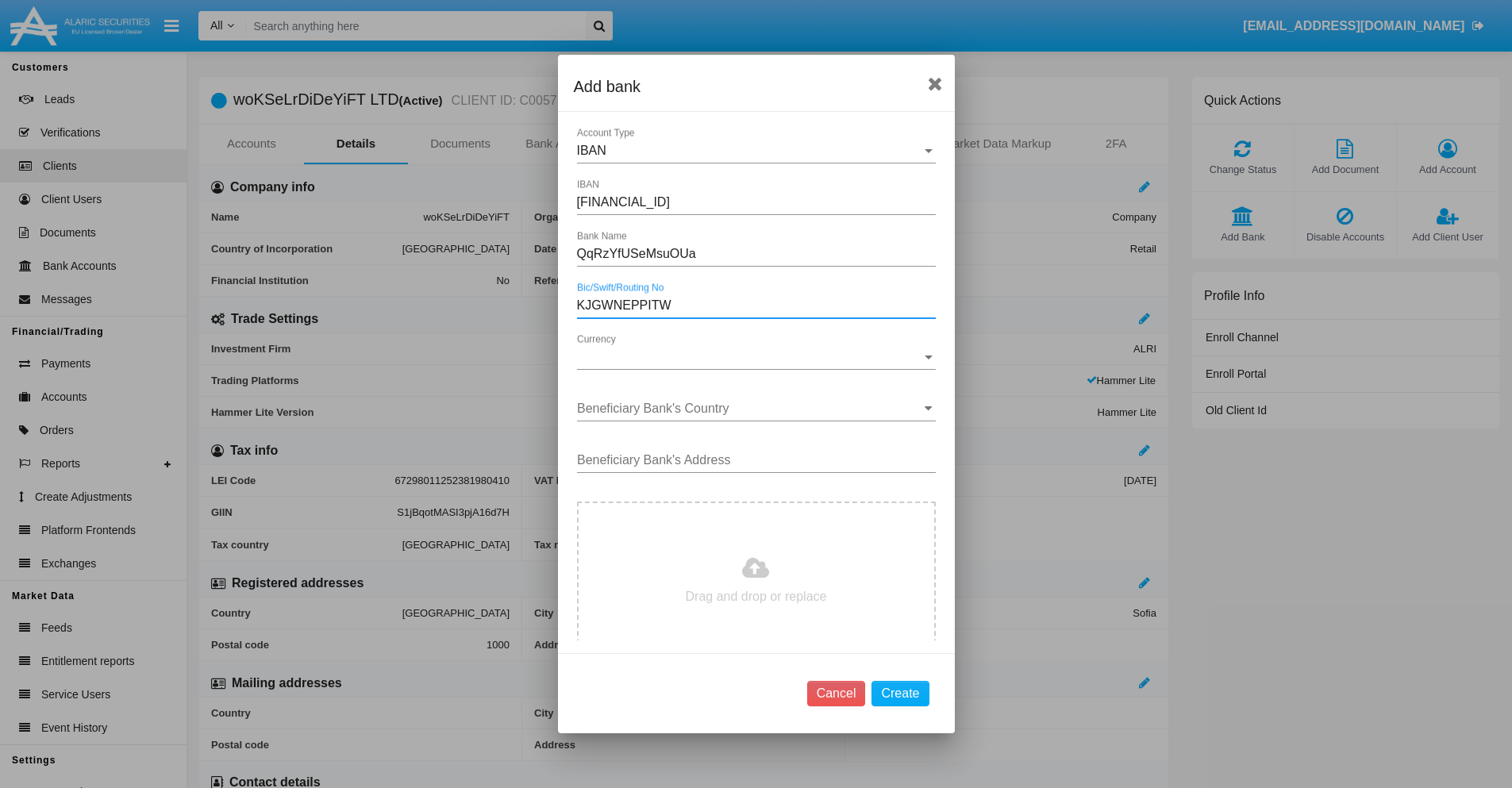
type input "KJGWNEPPITW"
click at [750, 357] on span "Currency" at bounding box center [750, 357] width 345 height 14
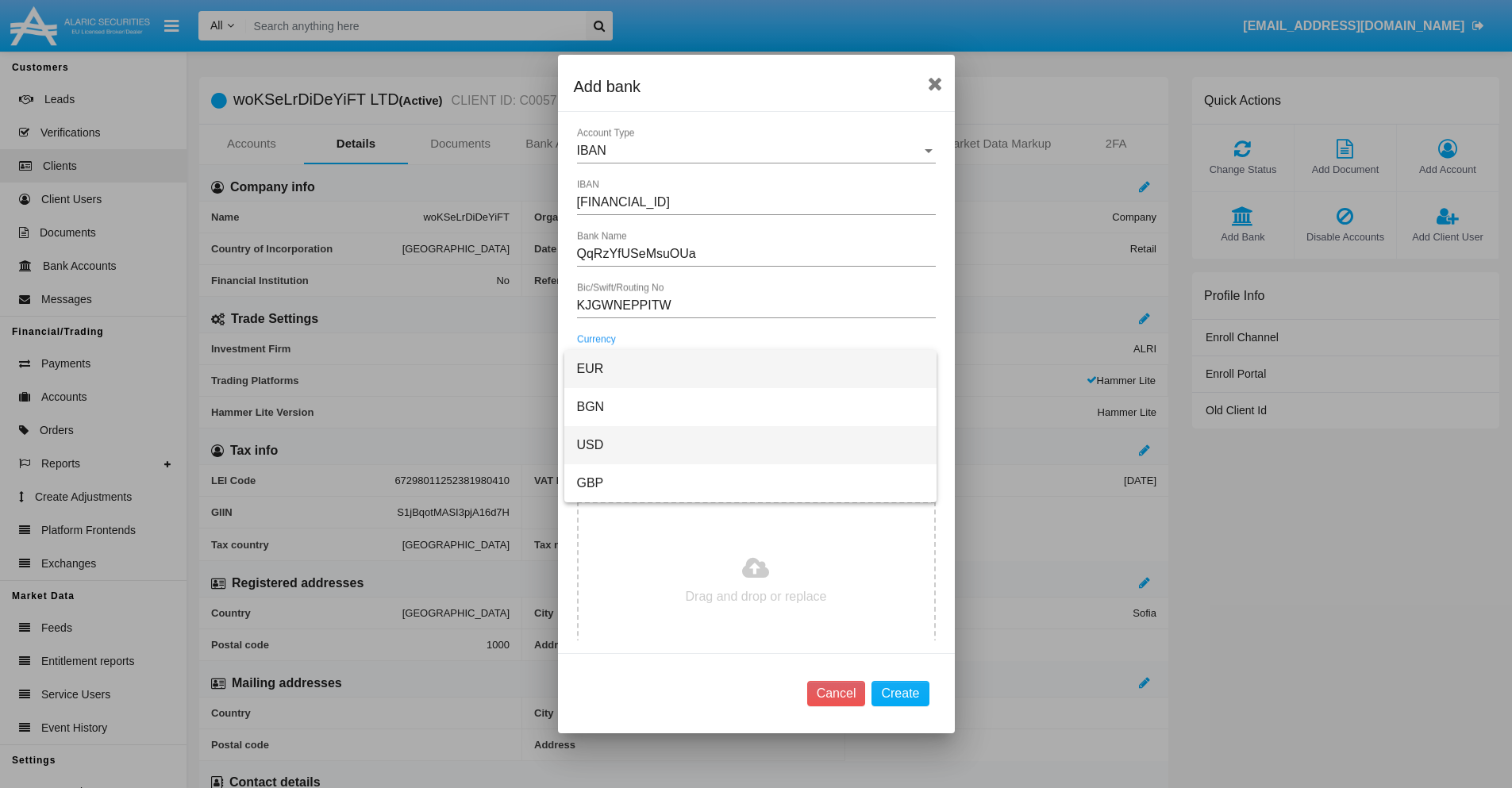
click at [750, 445] on span "USD" at bounding box center [750, 444] width 347 height 38
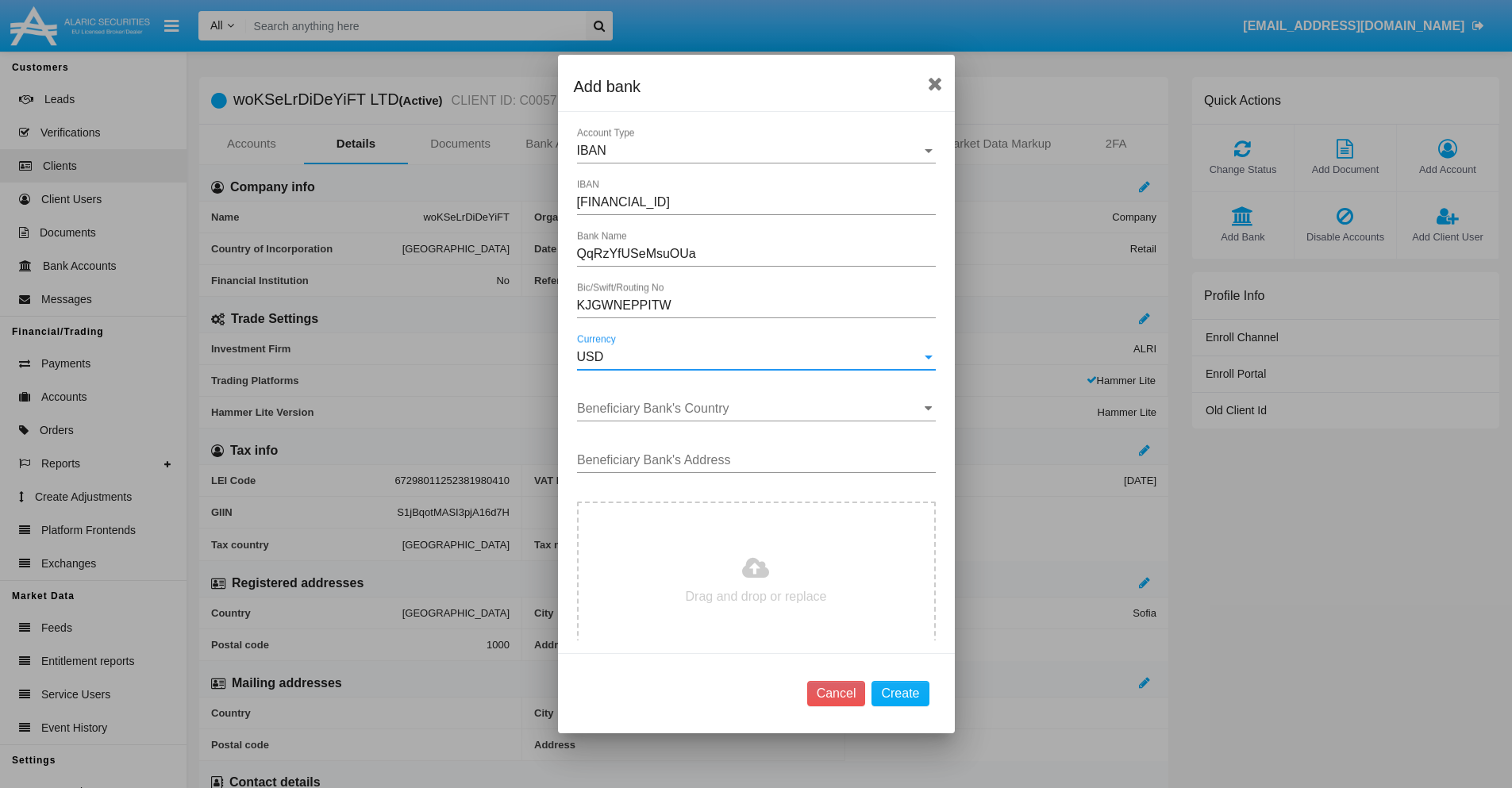
click at [750, 409] on input "Beneficiary Bank's Country" at bounding box center [756, 409] width 358 height 14
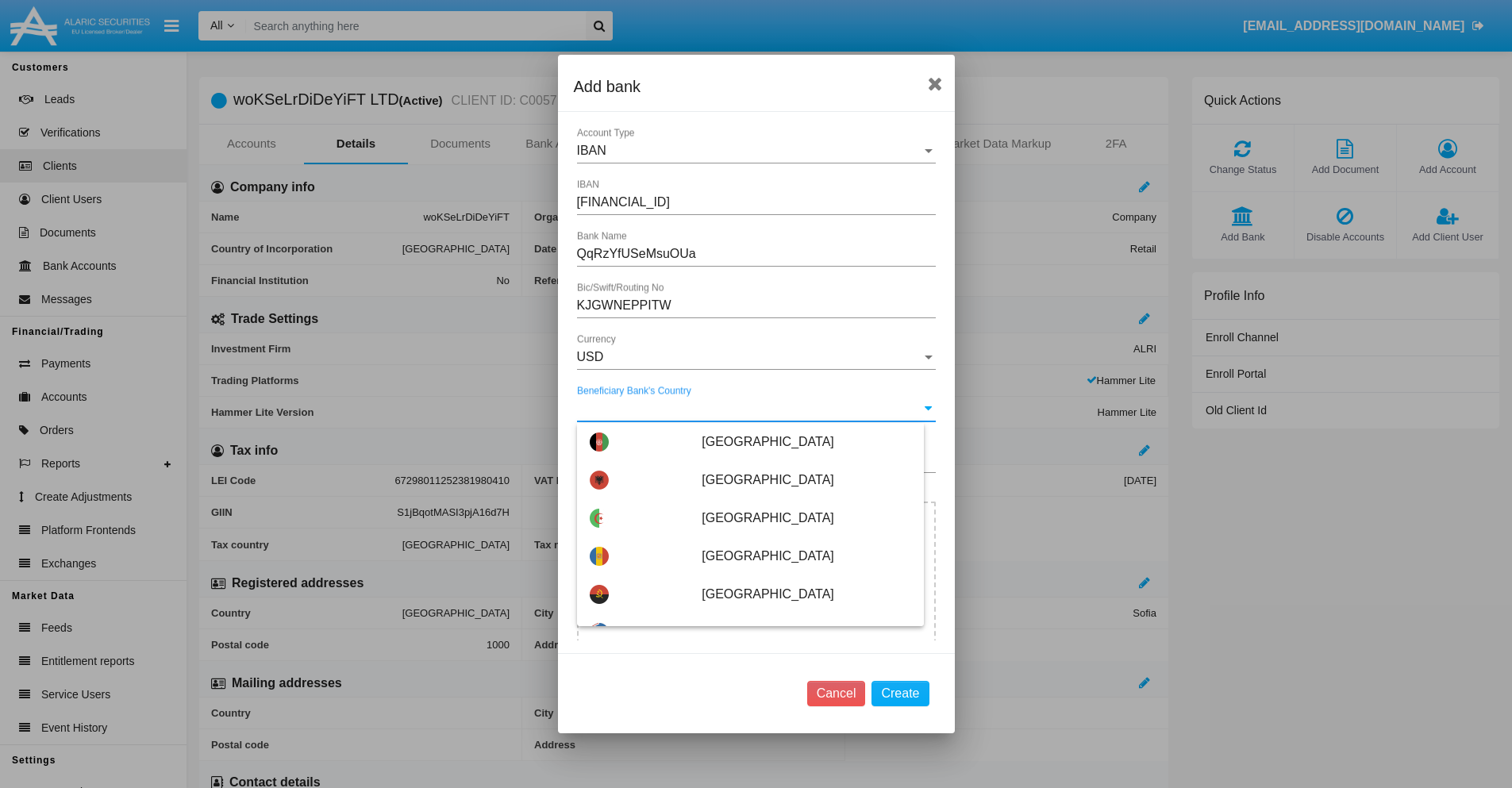
type input "Spain"
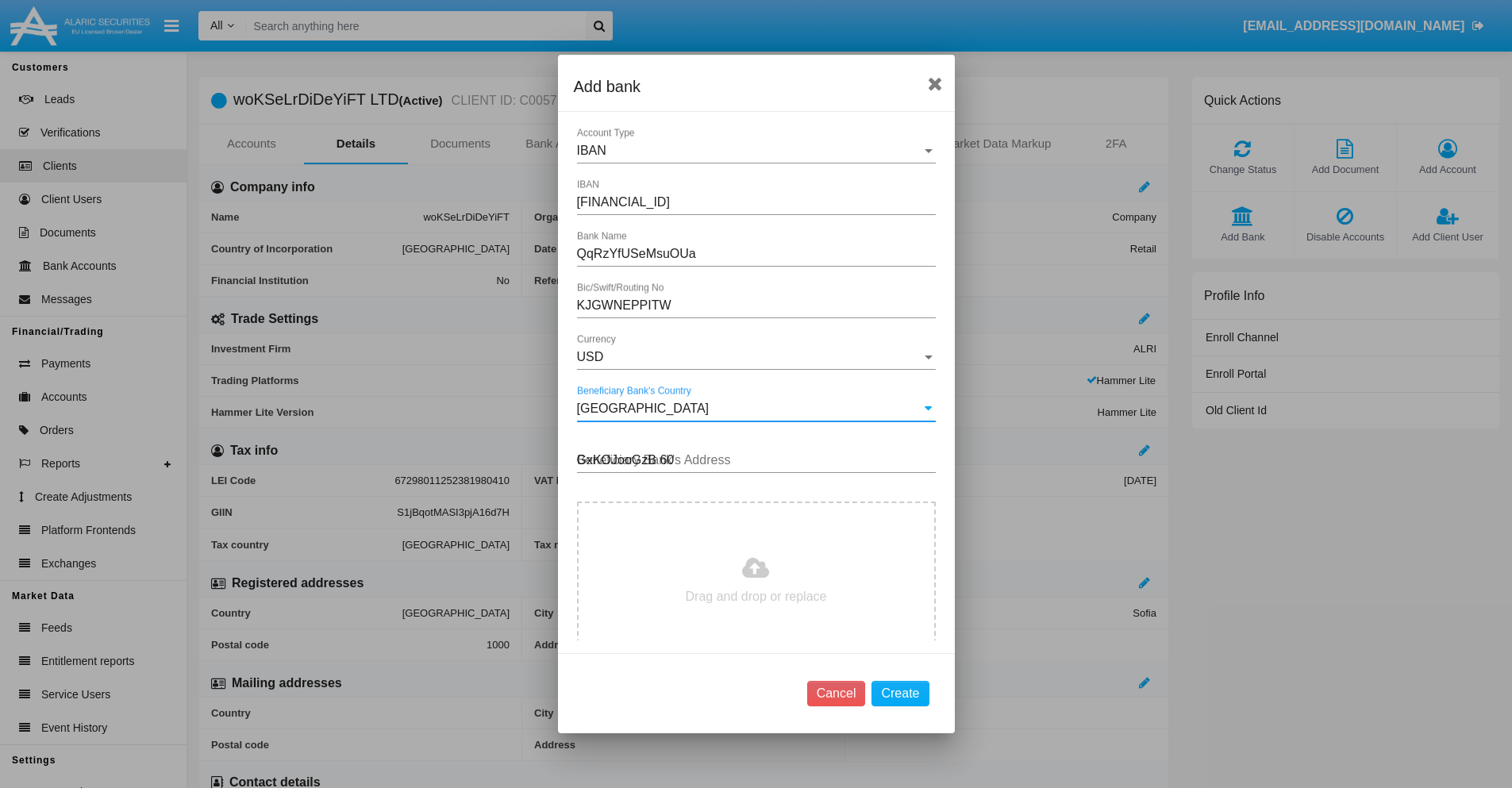
type input "GxKOJooGzB 604"
type input "C:\fakepath\bank-statement.png"
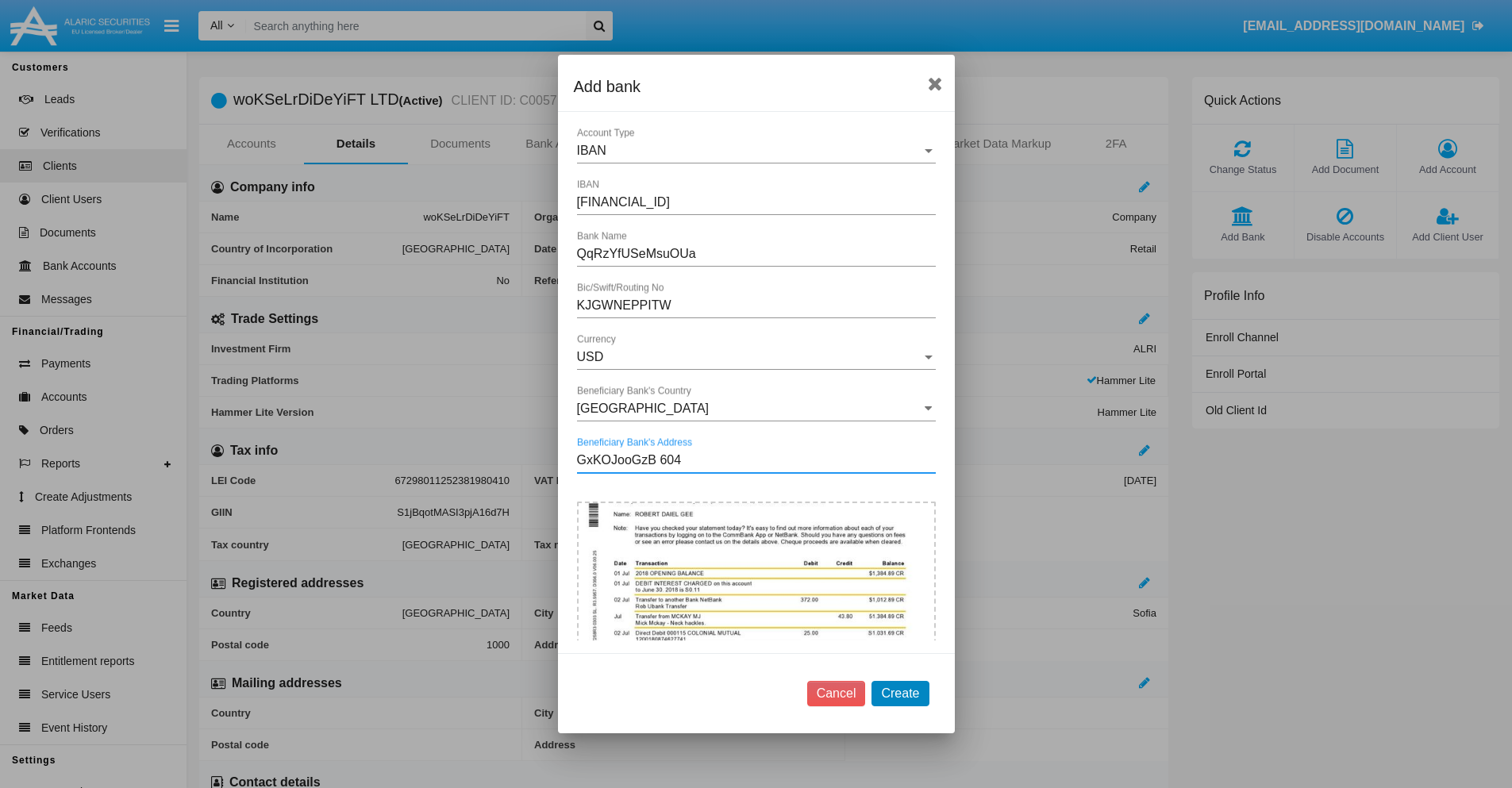
click at [900, 692] on button "Create" at bounding box center [899, 694] width 57 height 26
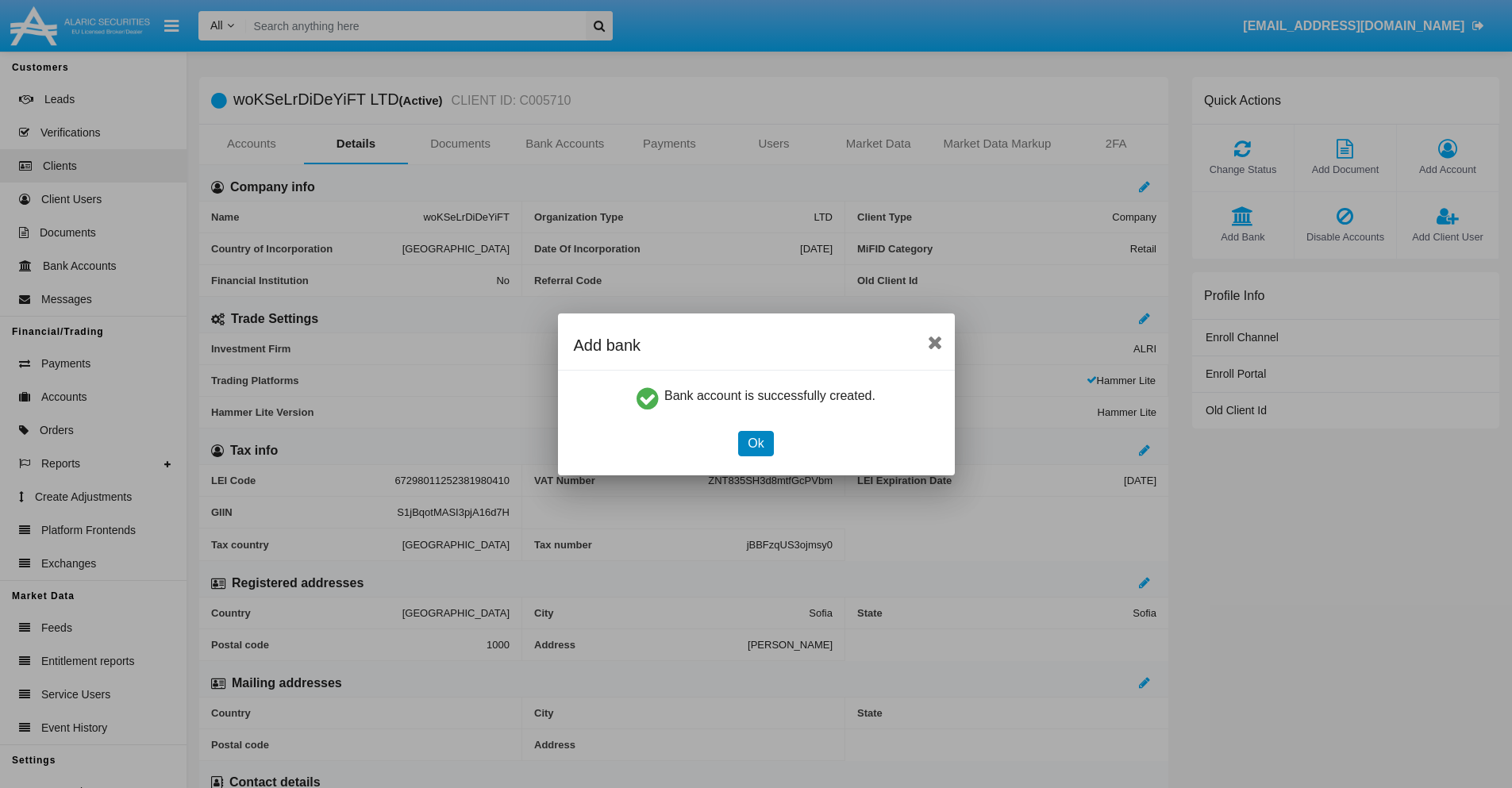
click at [755, 443] on button "Ok" at bounding box center [755, 444] width 35 height 26
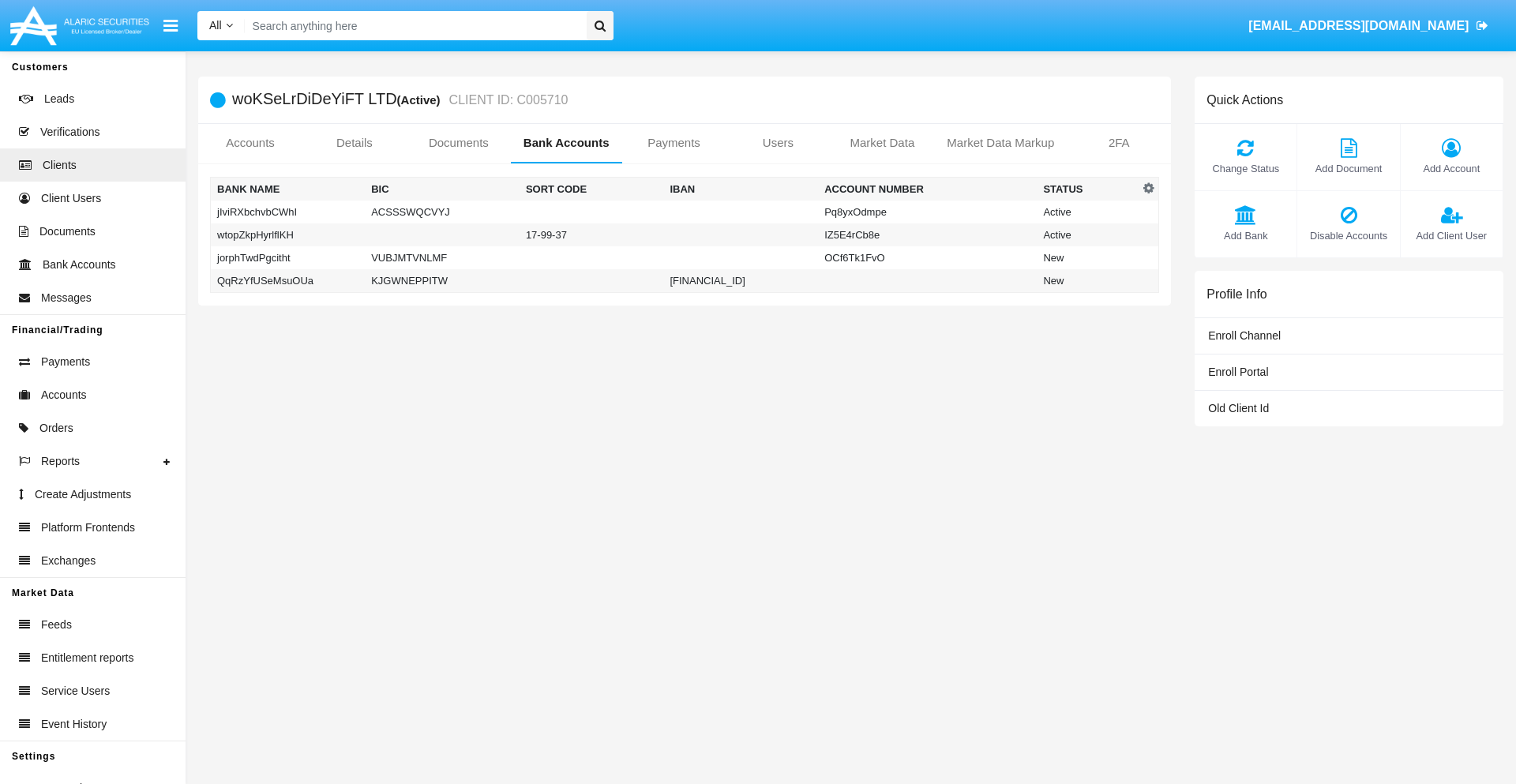
click at [288, 280] on td "QqRzYfUSeMsuOUa" at bounding box center [288, 281] width 155 height 24
